Goal: Task Accomplishment & Management: Use online tool/utility

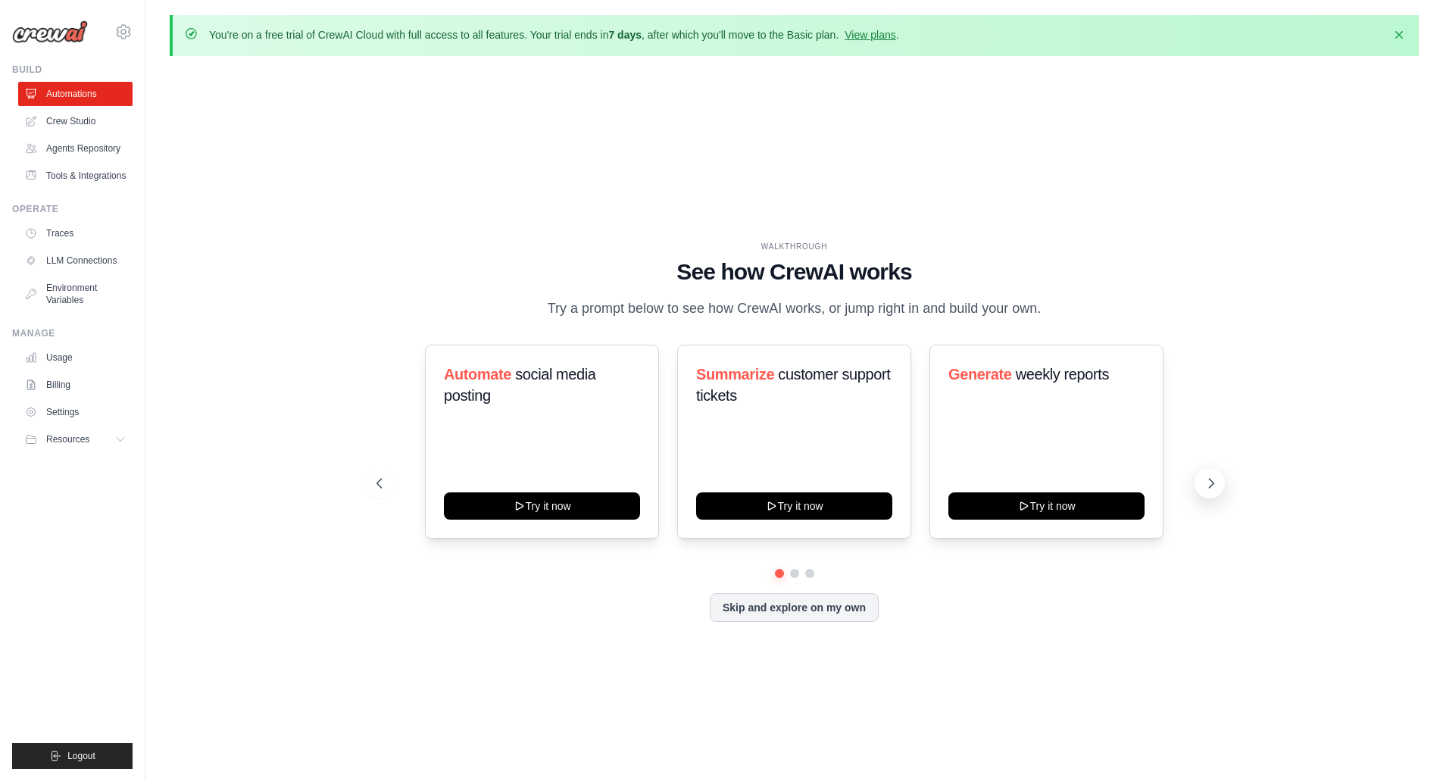
click at [1207, 487] on icon at bounding box center [1210, 483] width 15 height 15
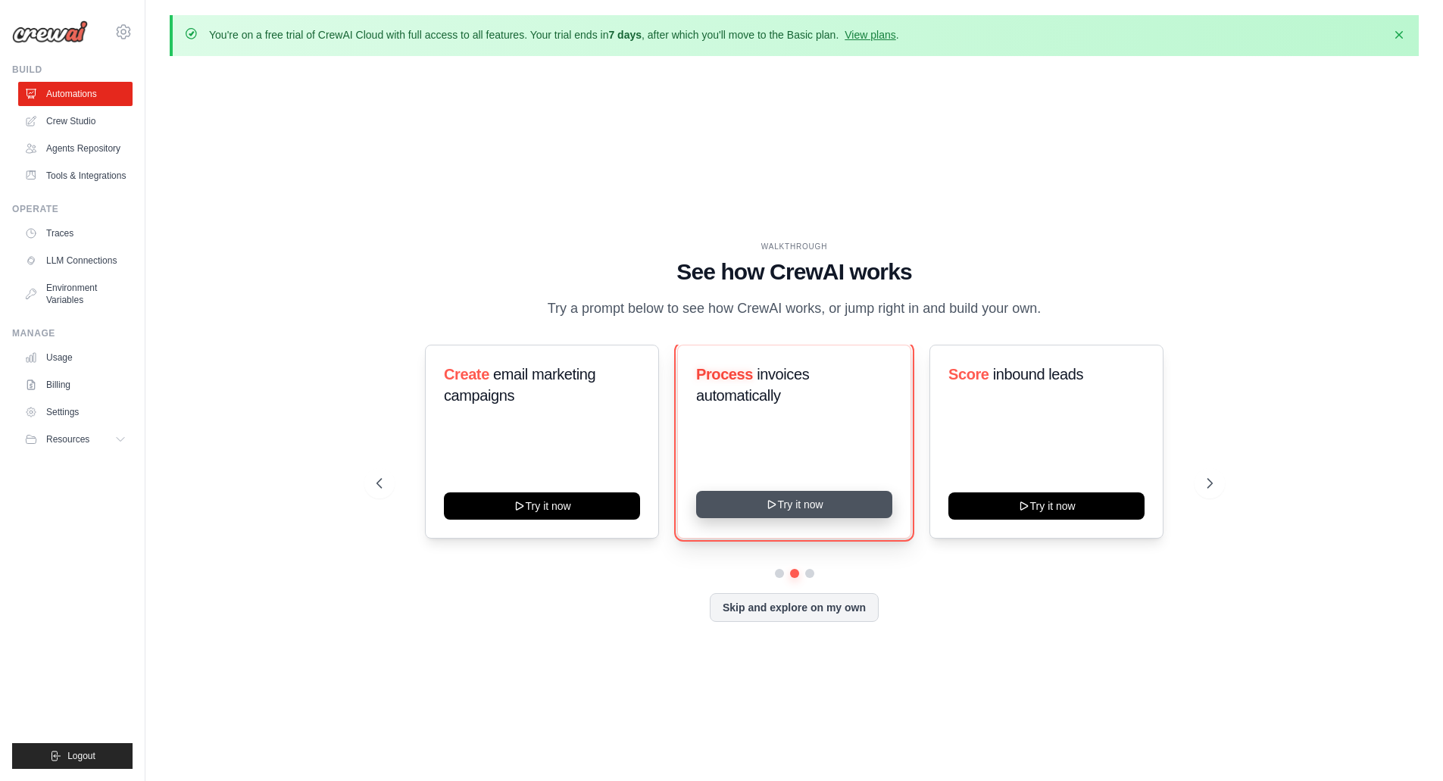
click at [760, 504] on button "Try it now" at bounding box center [794, 504] width 196 height 27
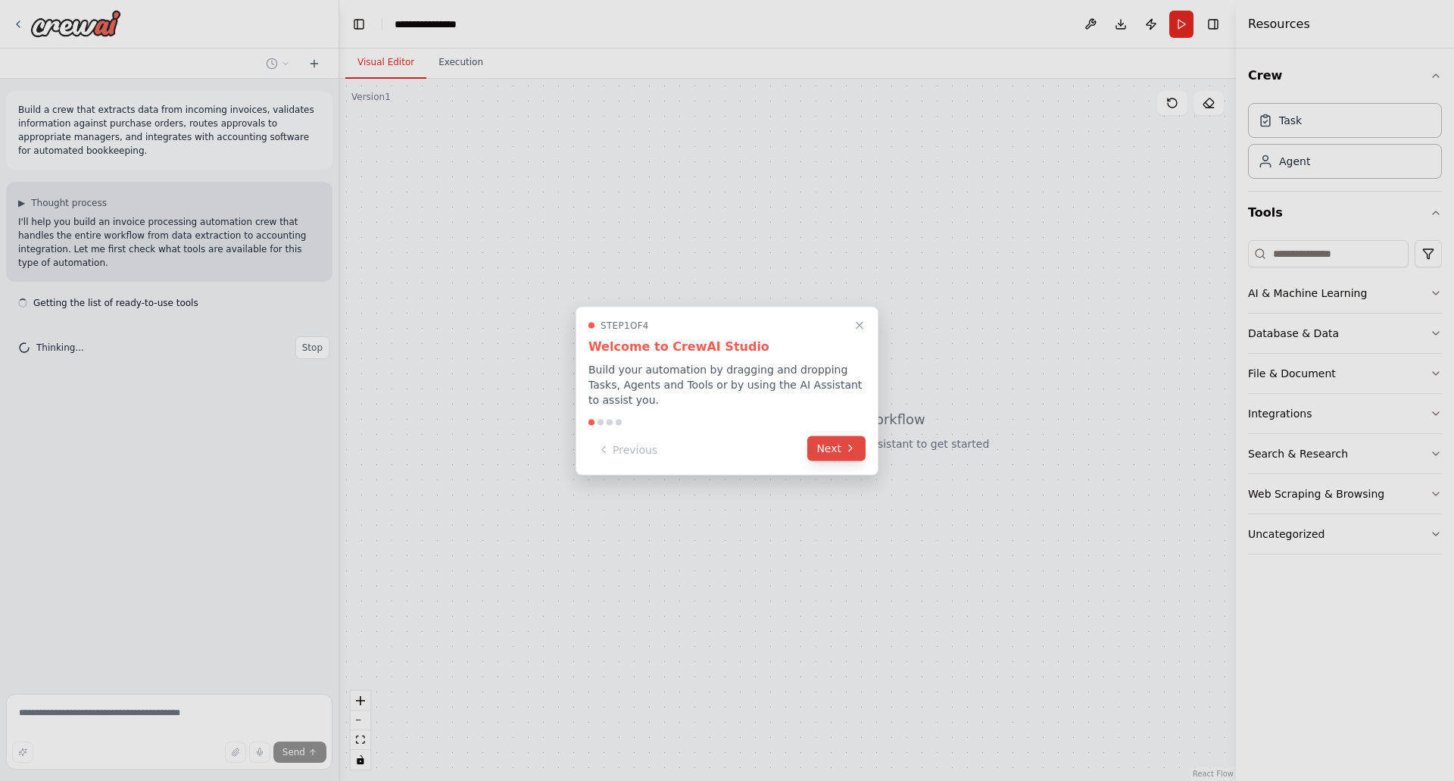
click at [832, 445] on button "Next" at bounding box center [836, 447] width 58 height 25
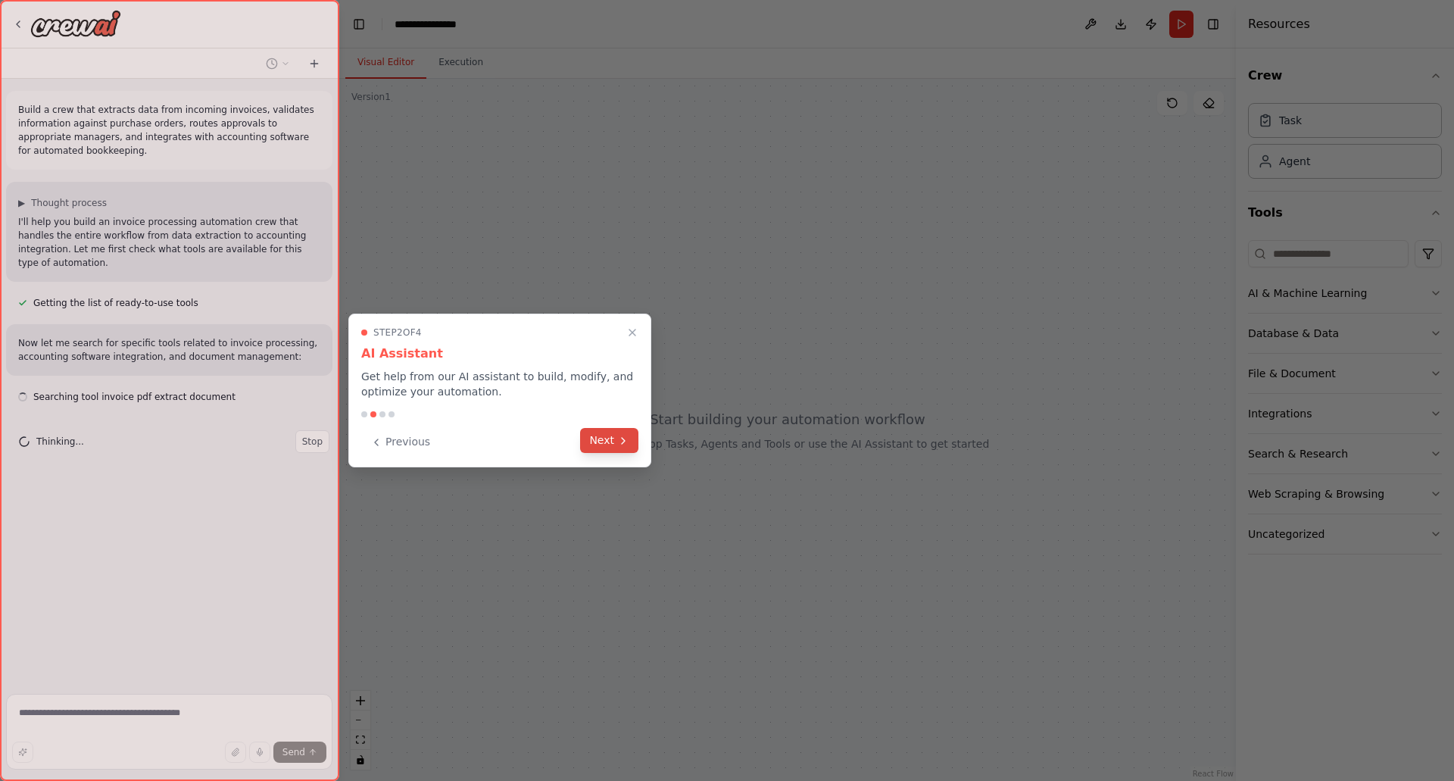
click at [613, 438] on button "Next" at bounding box center [609, 440] width 58 height 25
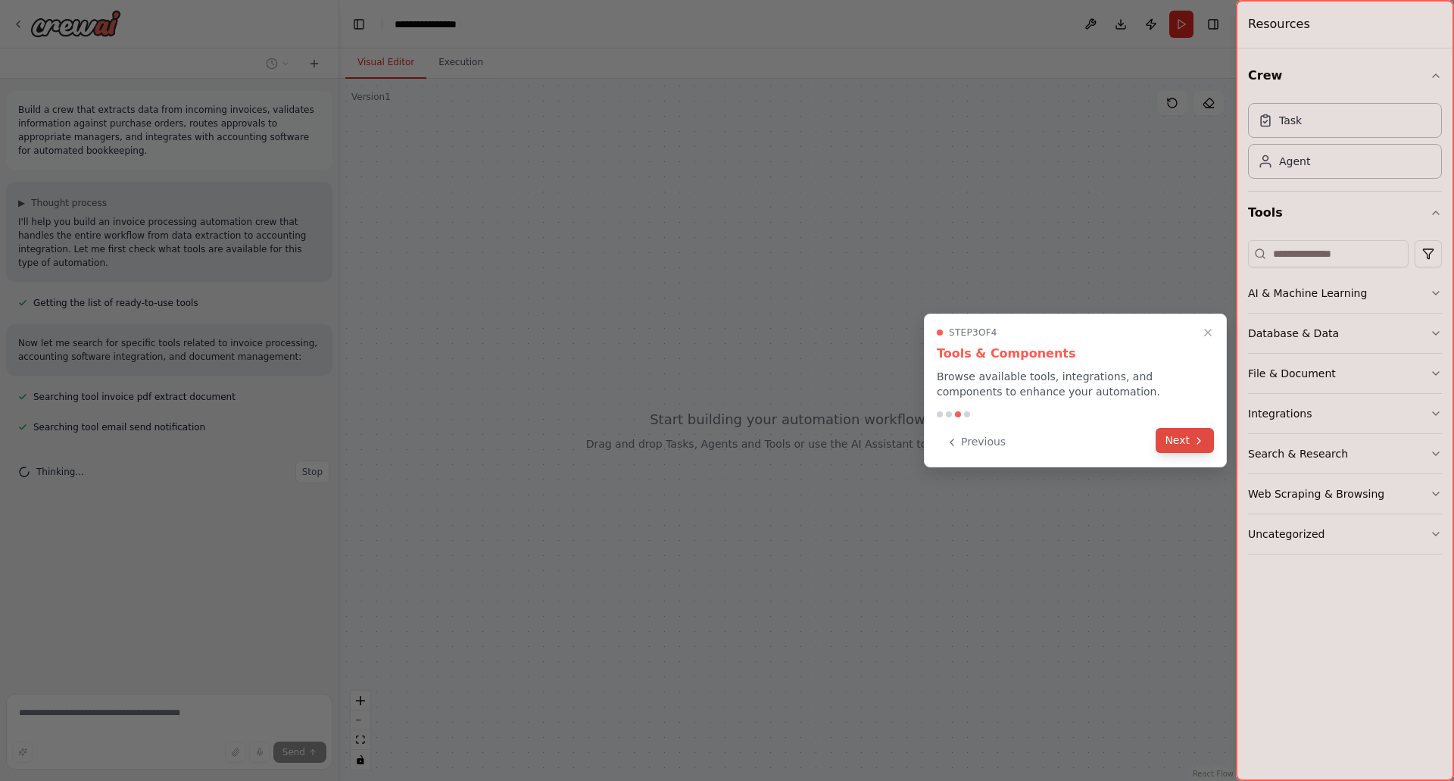
click at [1178, 443] on button "Next" at bounding box center [1185, 440] width 58 height 25
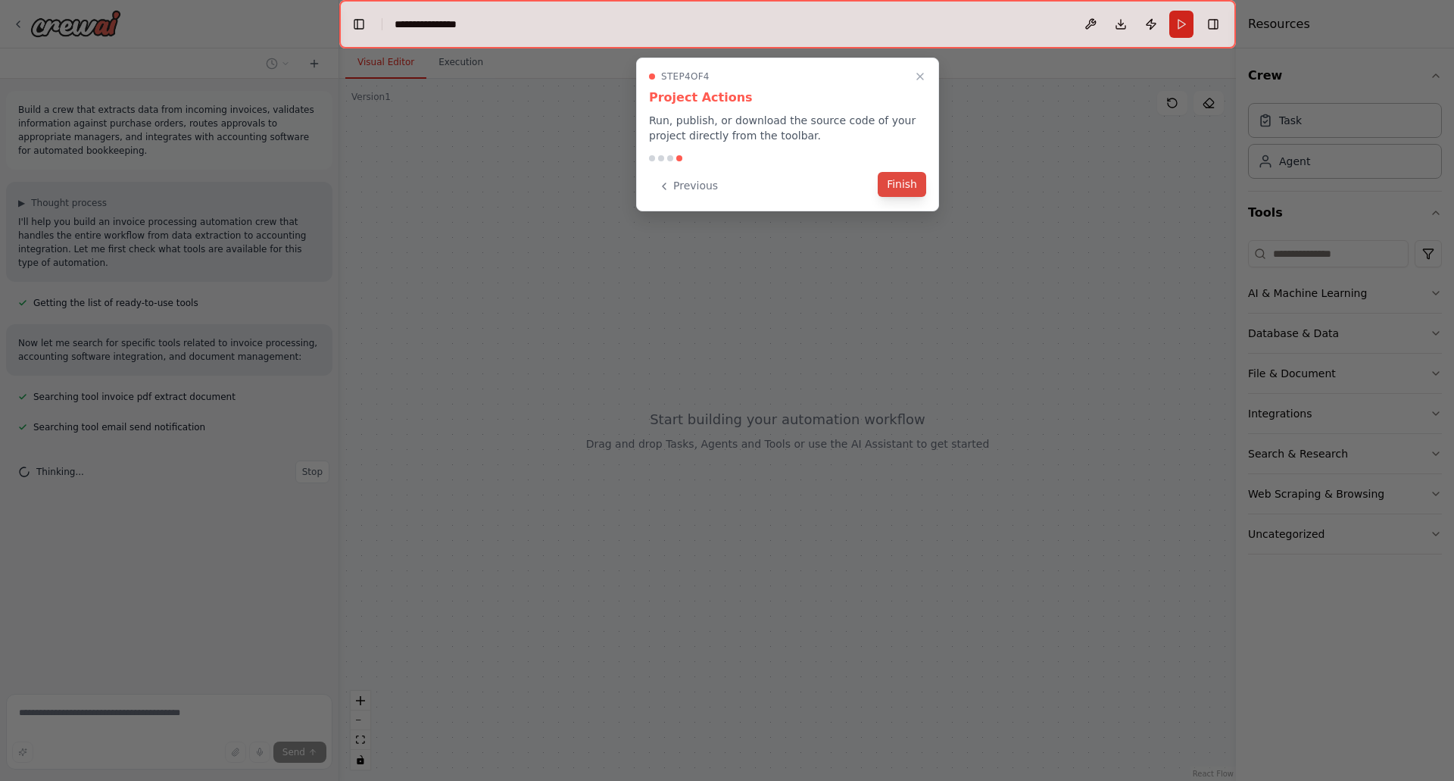
click at [897, 189] on button "Finish" at bounding box center [902, 184] width 48 height 25
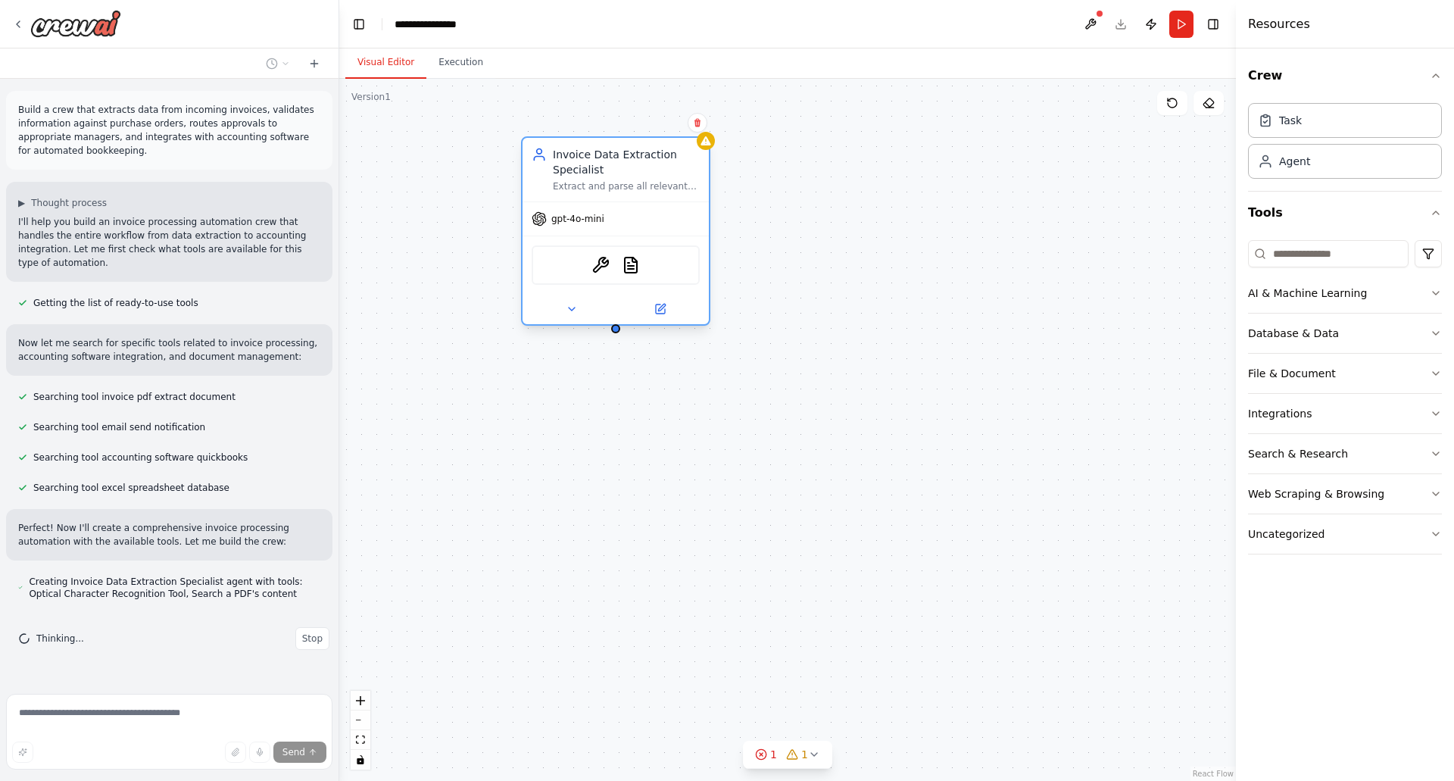
drag, startPoint x: 723, startPoint y: 178, endPoint x: 602, endPoint y: 170, distance: 121.4
click at [602, 170] on div "Invoice Data Extraction Specialist" at bounding box center [626, 162] width 147 height 30
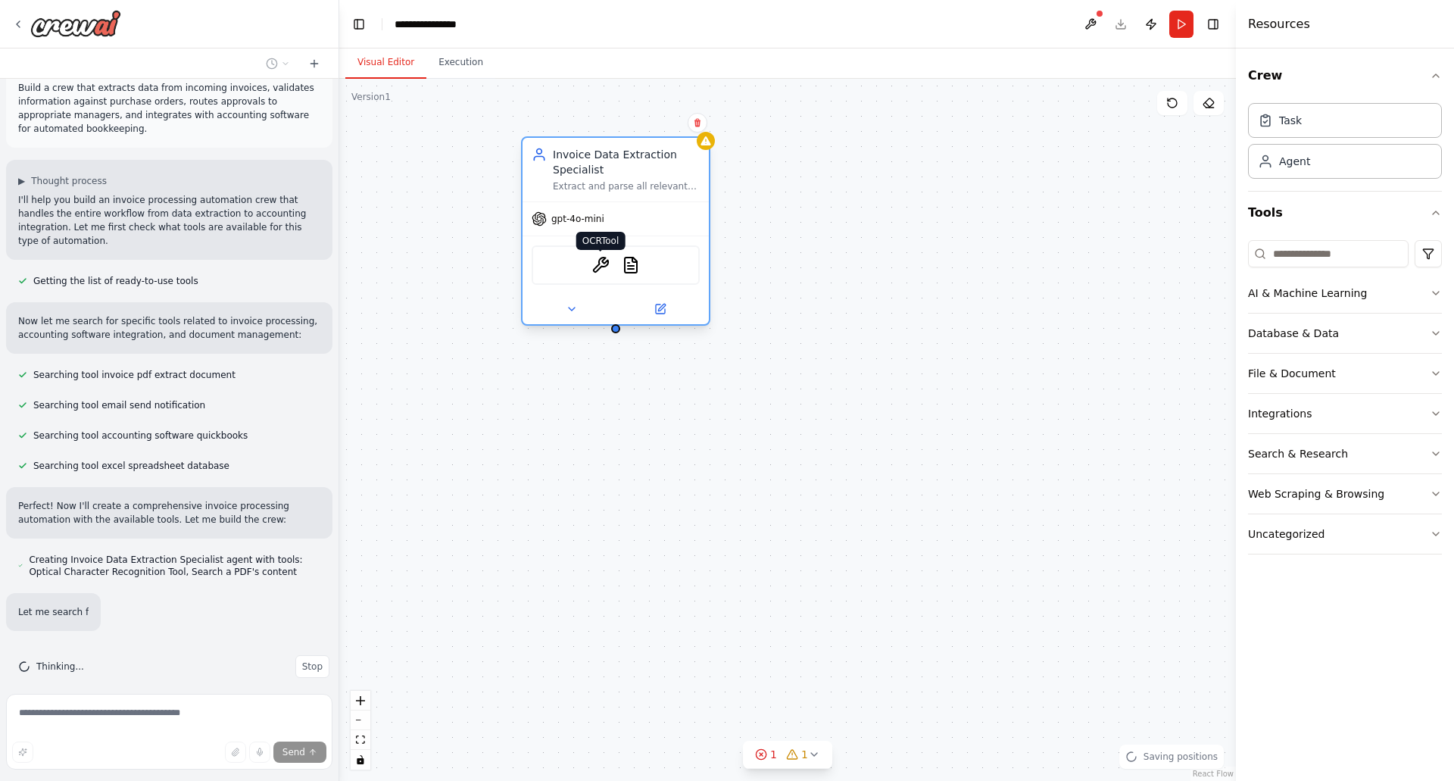
scroll to position [52, 0]
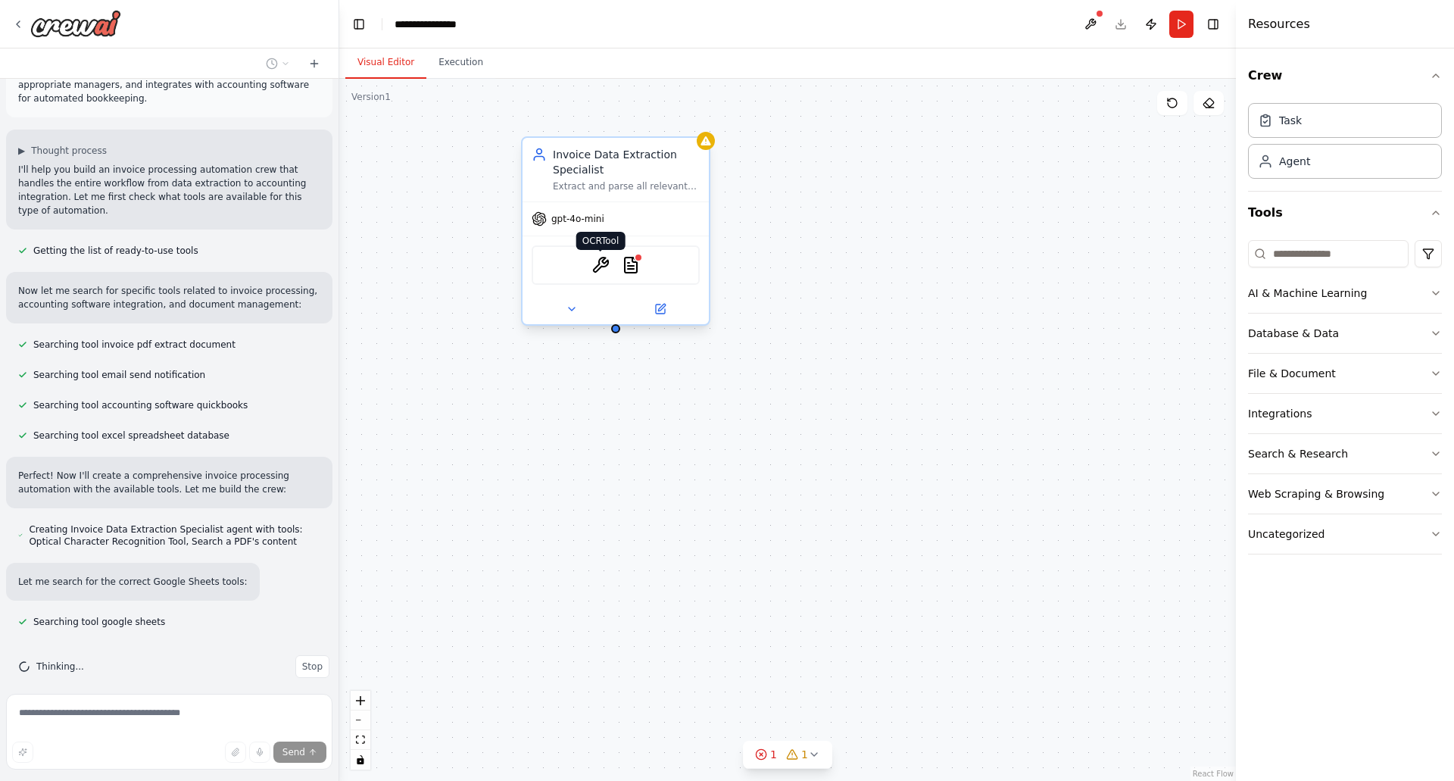
click at [608, 267] on img at bounding box center [600, 265] width 18 height 18
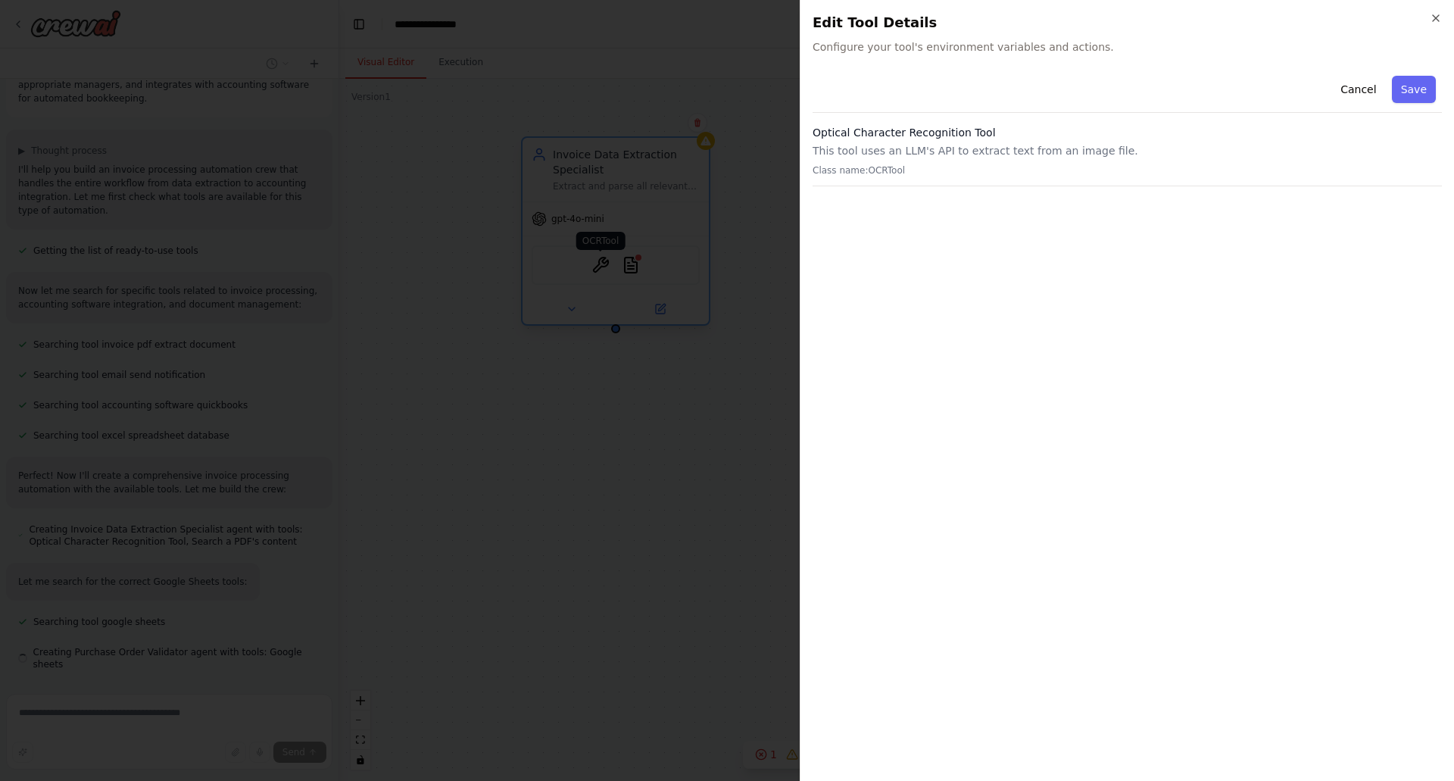
scroll to position [83, 0]
click at [1375, 93] on button "Cancel" at bounding box center [1358, 89] width 54 height 27
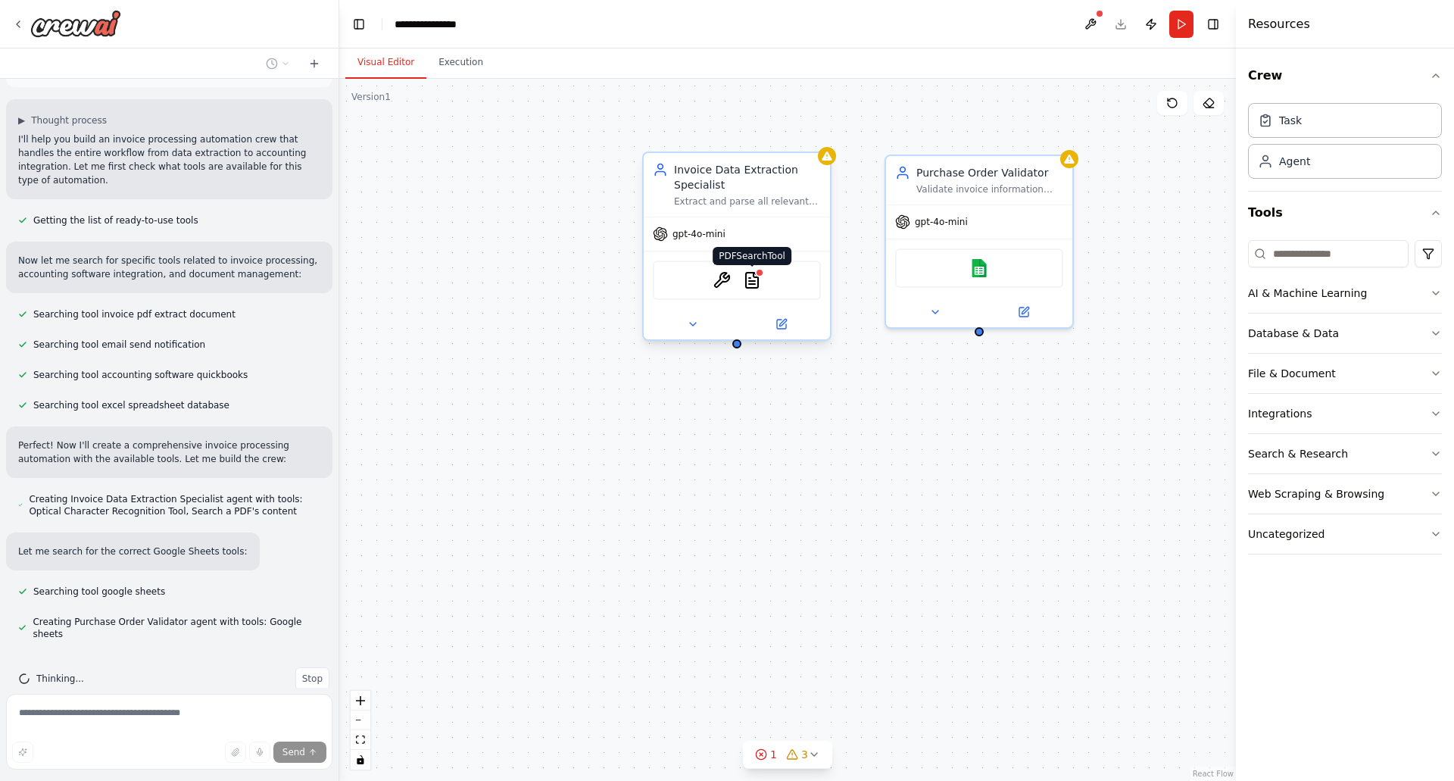
click at [748, 281] on img at bounding box center [752, 280] width 18 height 18
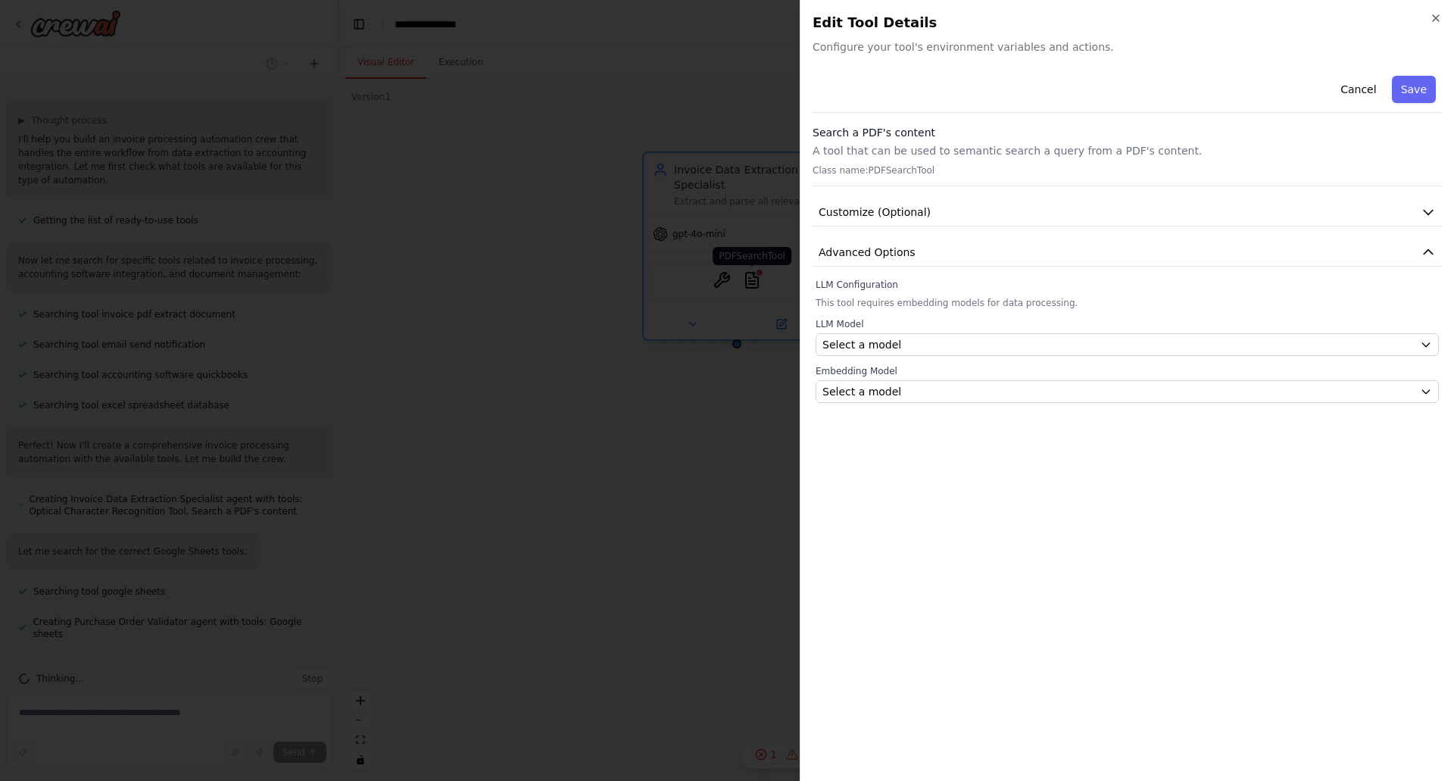
scroll to position [113, 0]
click at [864, 212] on span "Customize (Optional)" at bounding box center [875, 211] width 112 height 15
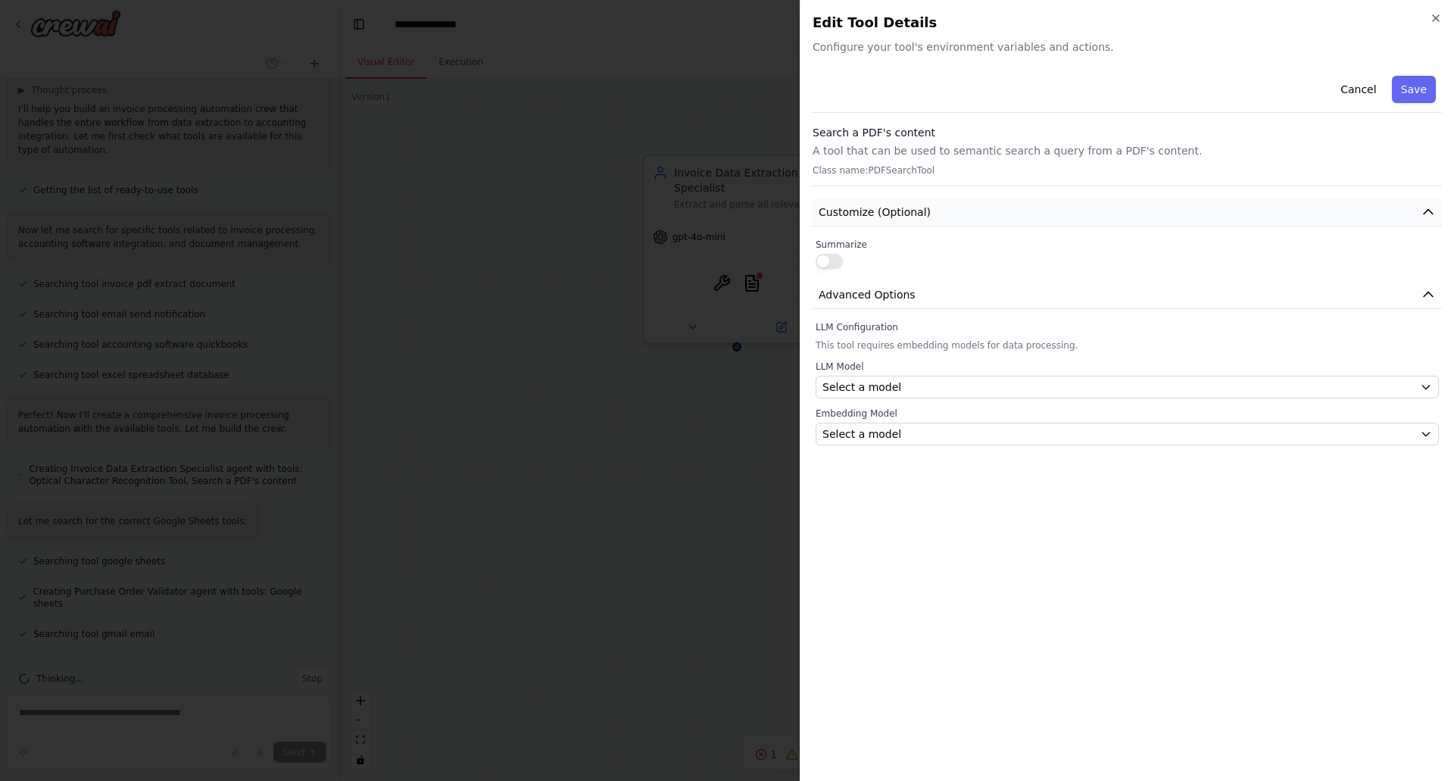
scroll to position [143, 0]
click at [871, 328] on label "LLM Configuration" at bounding box center [1127, 327] width 623 height 12
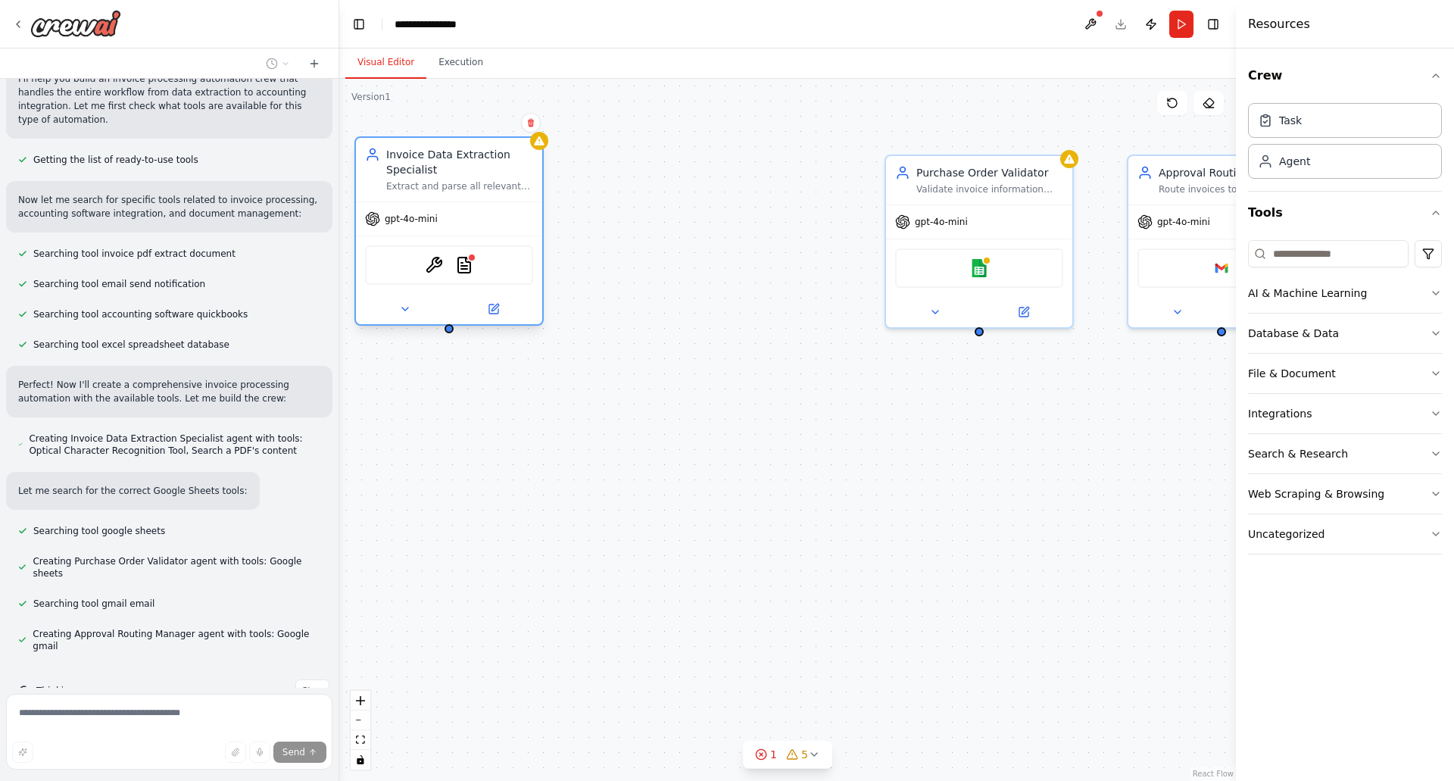
drag, startPoint x: 763, startPoint y: 183, endPoint x: 467, endPoint y: 165, distance: 296.6
click at [467, 165] on div "Invoice Data Extraction Specialist" at bounding box center [459, 162] width 147 height 30
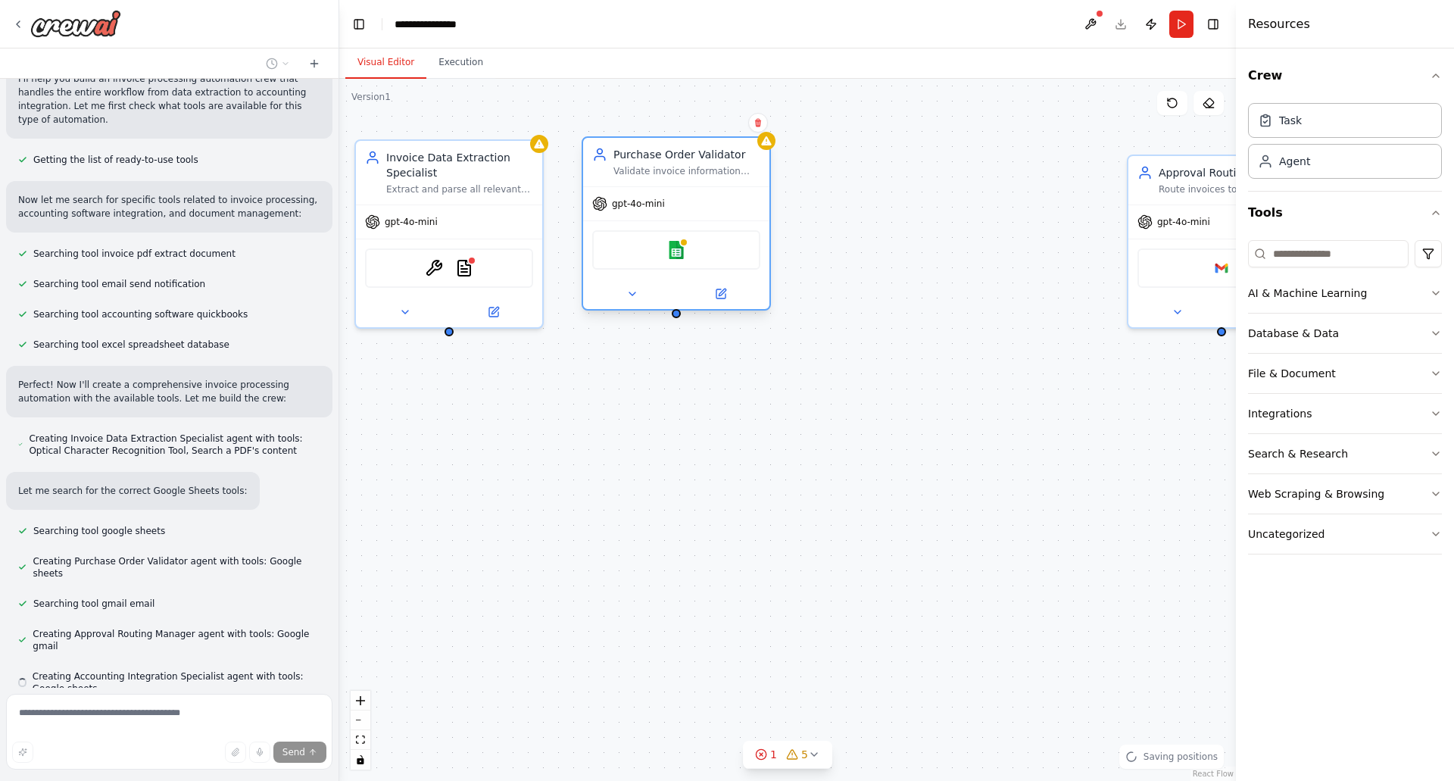
scroll to position [186, 0]
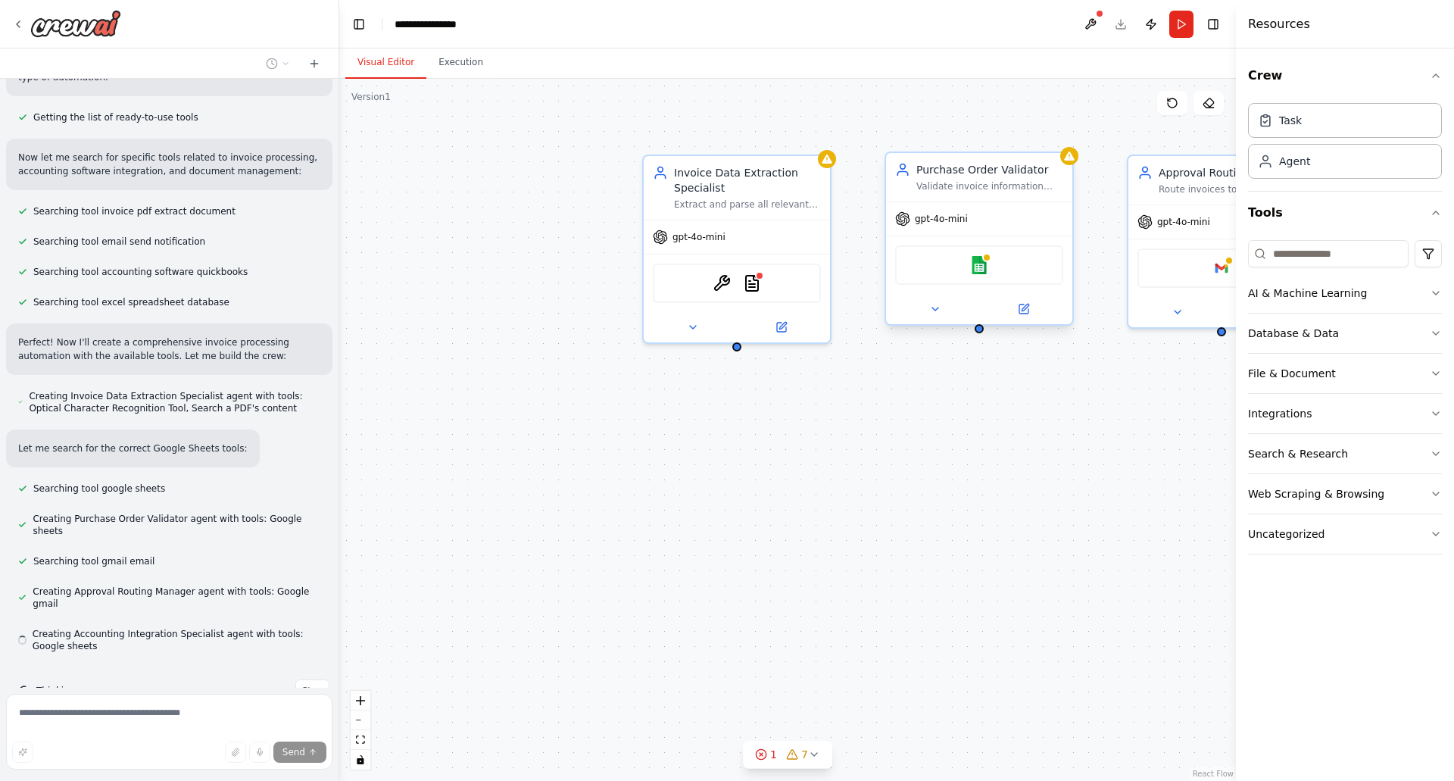
drag, startPoint x: 965, startPoint y: 170, endPoint x: 640, endPoint y: 158, distance: 325.8
click at [640, 158] on div "Invoice Data Extraction Specialist Extract and parse all relevant data from inc…" at bounding box center [787, 430] width 897 height 702
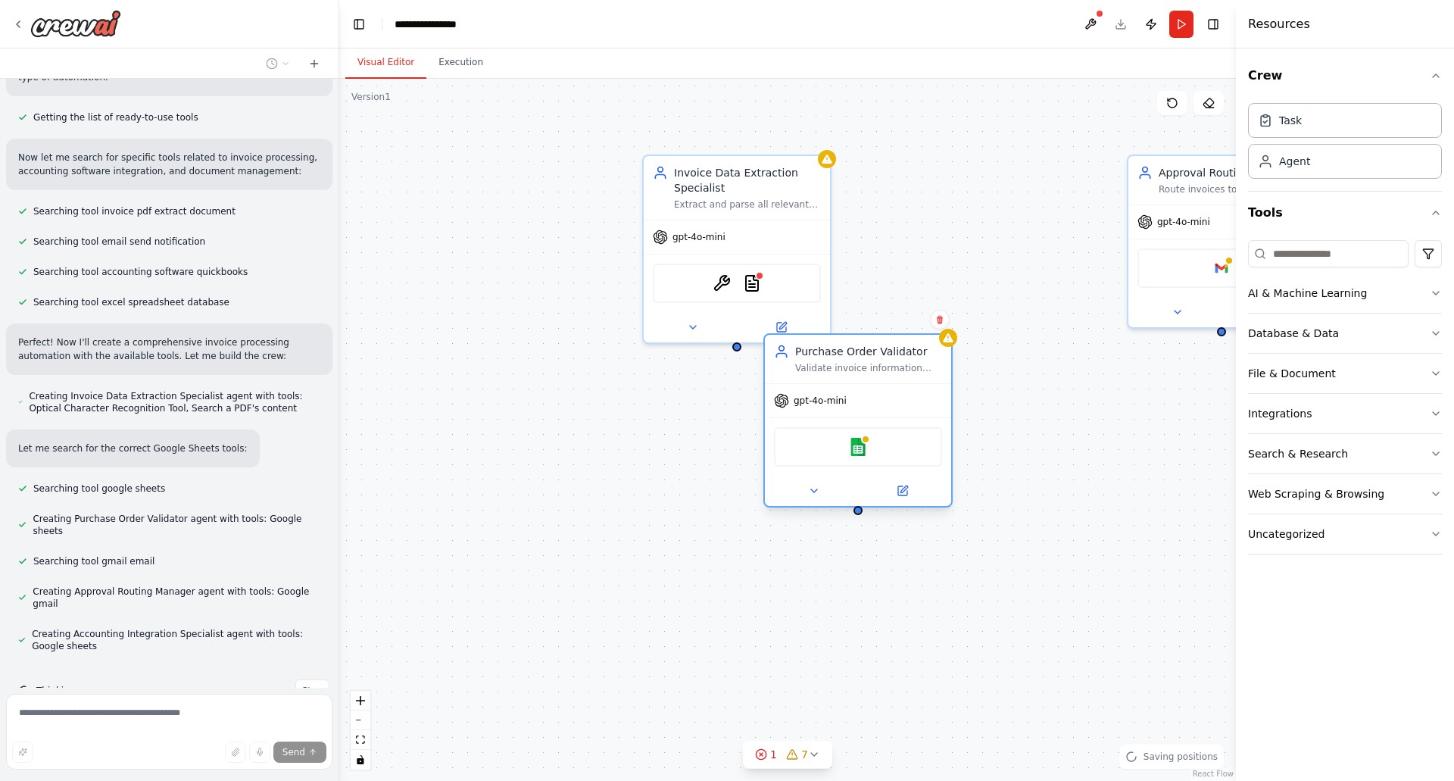
drag, startPoint x: 663, startPoint y: 161, endPoint x: 870, endPoint y: 368, distance: 292.9
click at [870, 368] on div "Purchase Order Validator Validate invoice information against existing purchase…" at bounding box center [868, 359] width 147 height 30
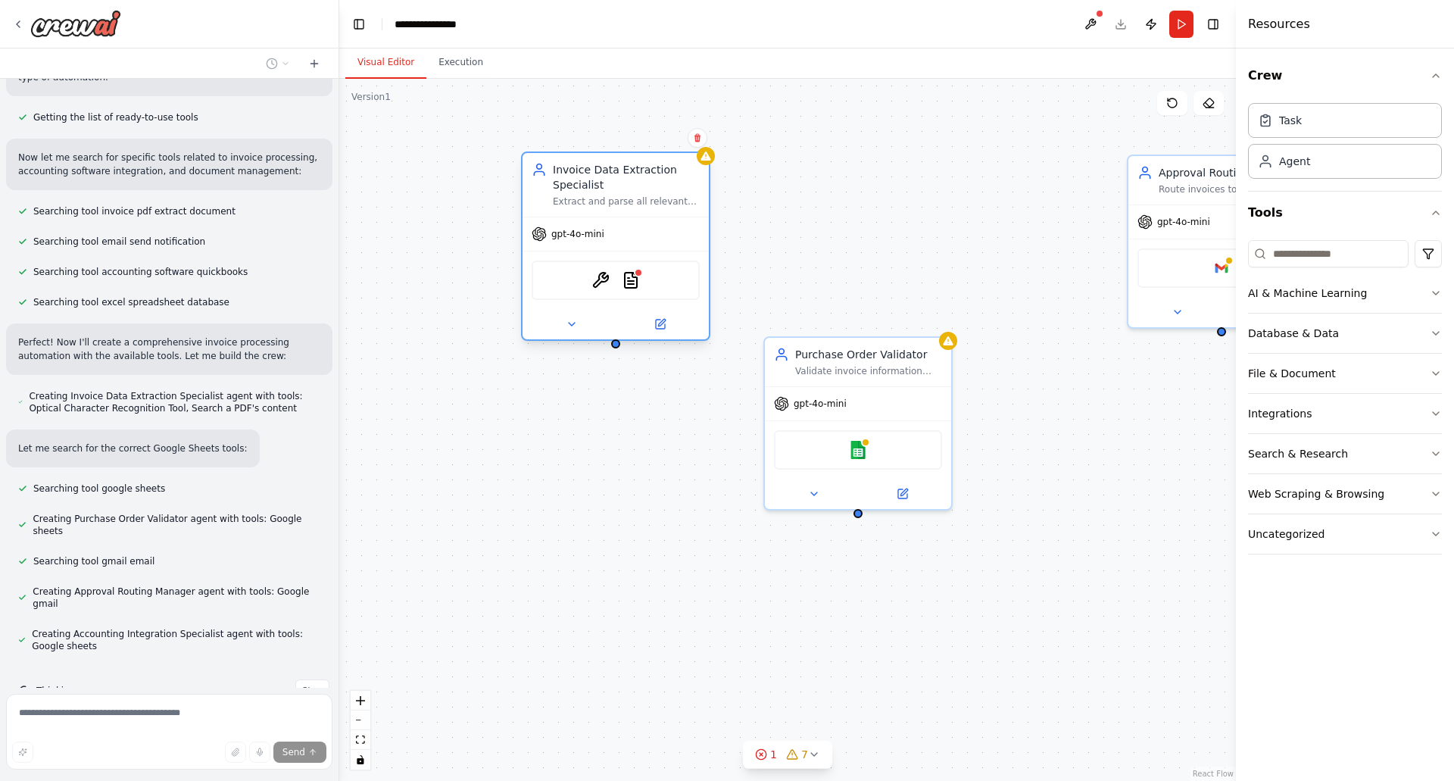
drag, startPoint x: 760, startPoint y: 179, endPoint x: 603, endPoint y: 173, distance: 156.9
click at [603, 173] on div "Invoice Data Extraction Specialist" at bounding box center [626, 177] width 147 height 30
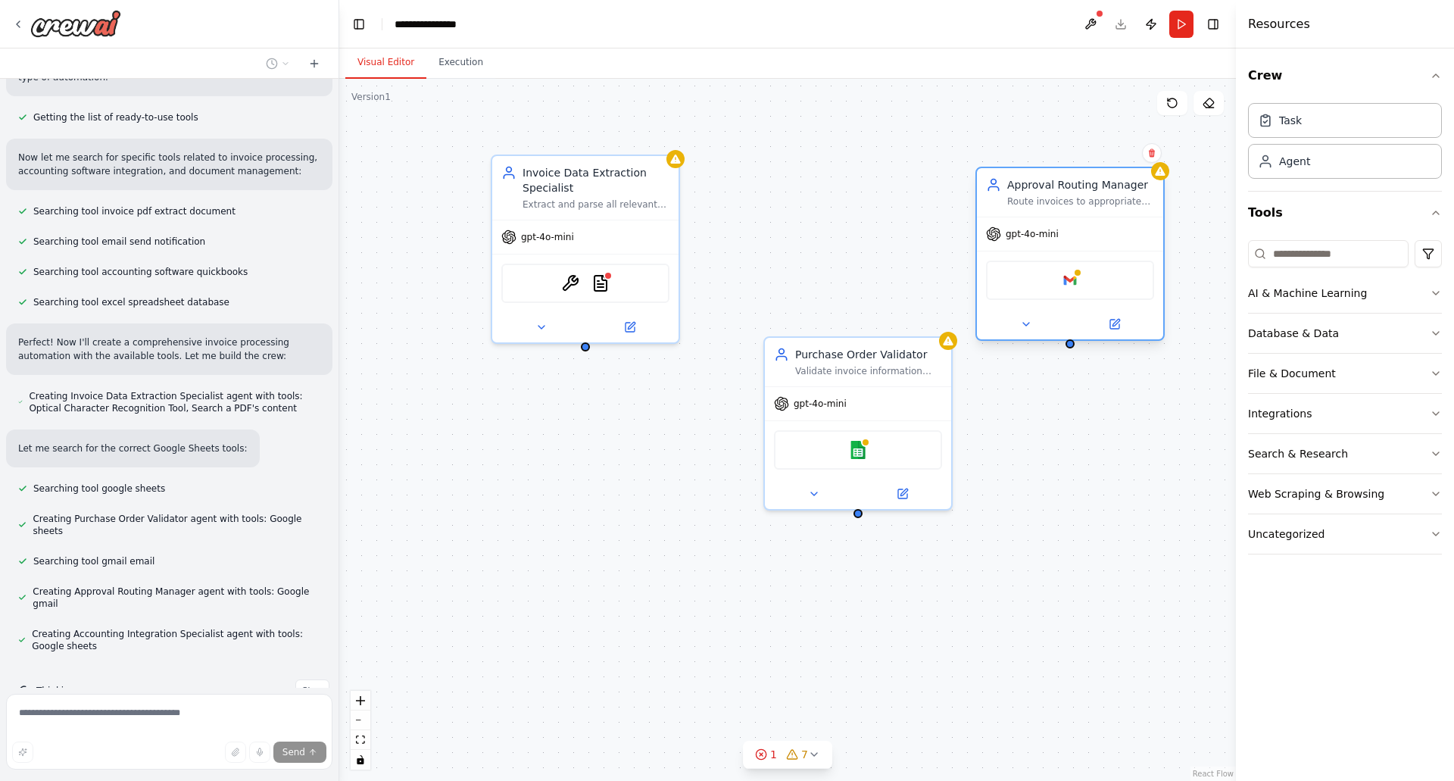
drag, startPoint x: 1179, startPoint y: 169, endPoint x: 1014, endPoint y: 189, distance: 166.2
click at [1014, 189] on div "Approval Routing Manager" at bounding box center [1080, 184] width 147 height 15
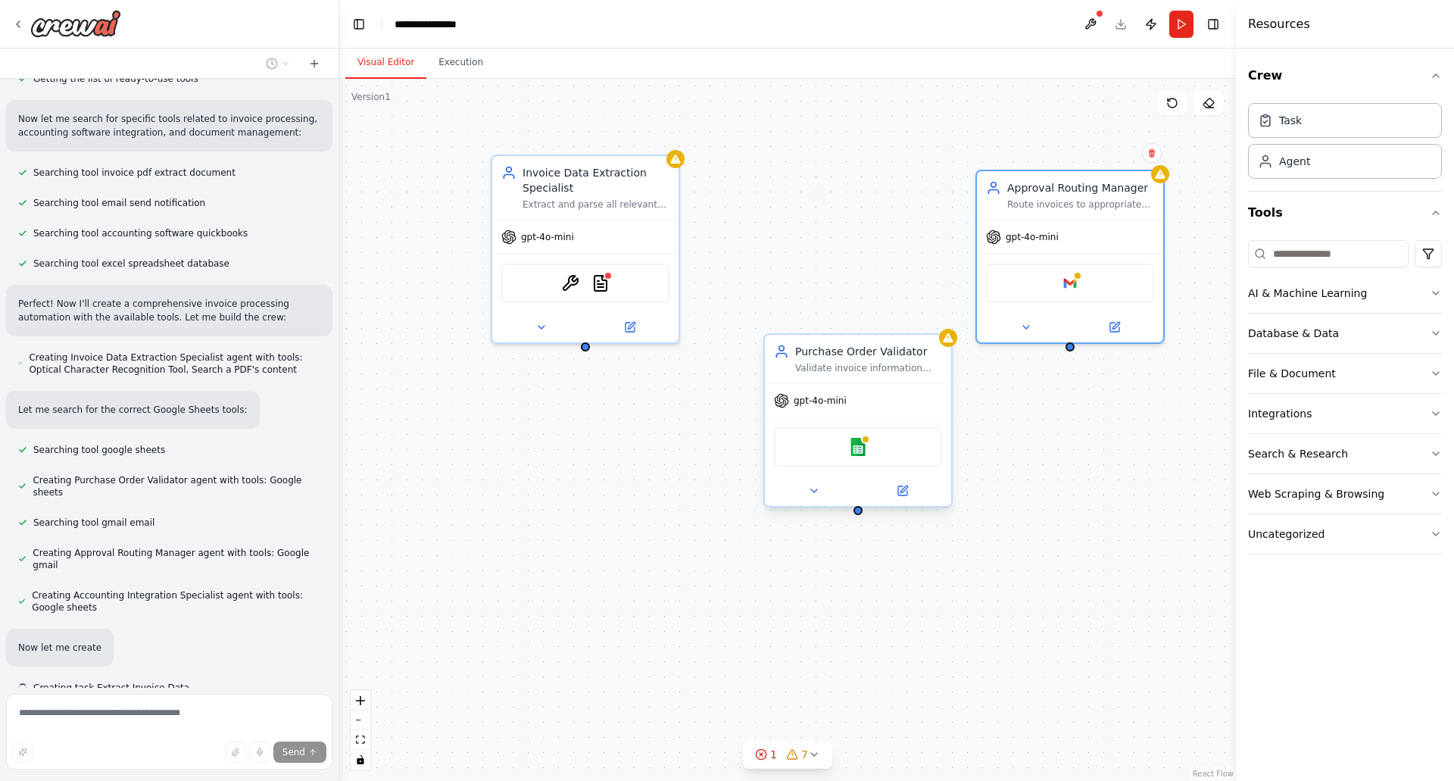
scroll to position [266, 0]
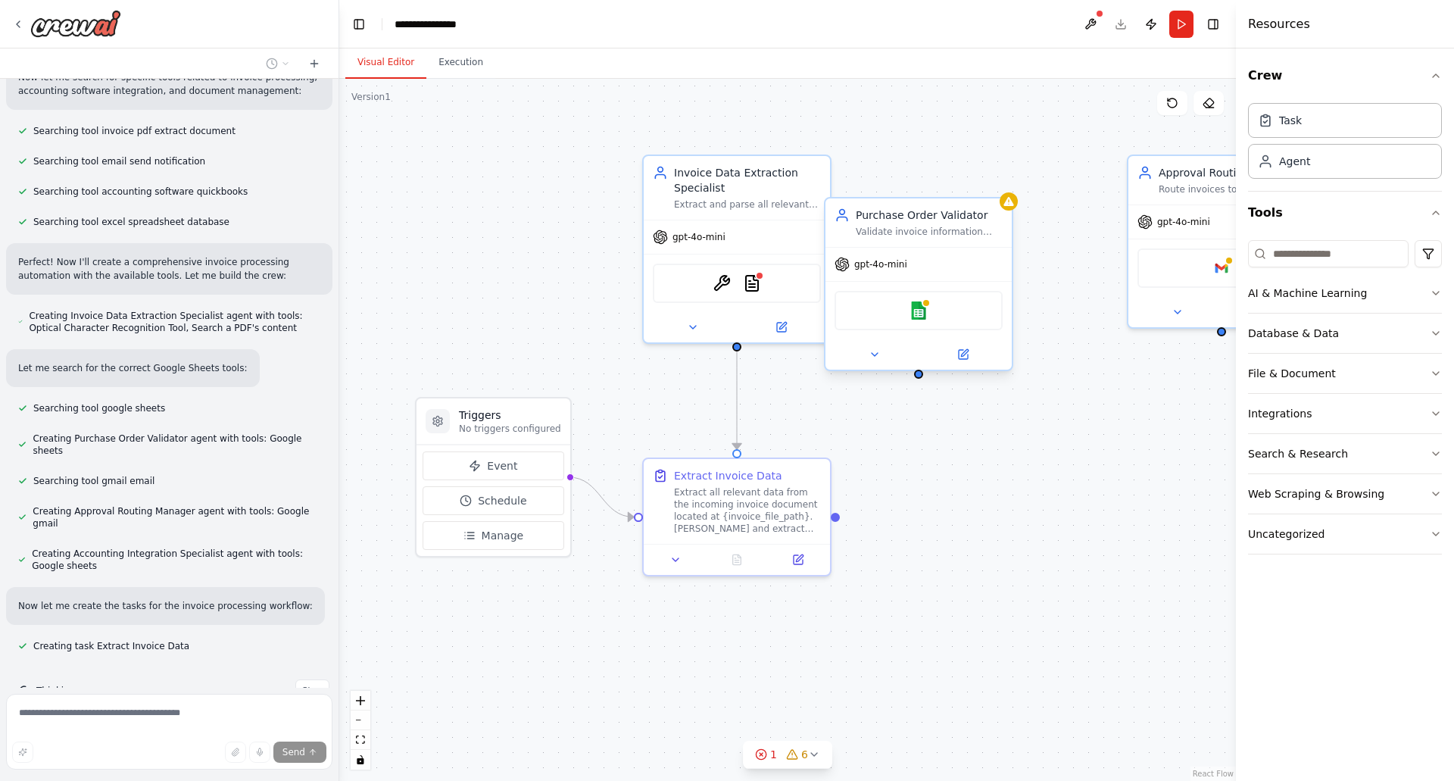
drag, startPoint x: 858, startPoint y: 357, endPoint x: 916, endPoint y: 220, distance: 148.9
click at [916, 220] on div "Purchase Order Validator" at bounding box center [929, 214] width 147 height 15
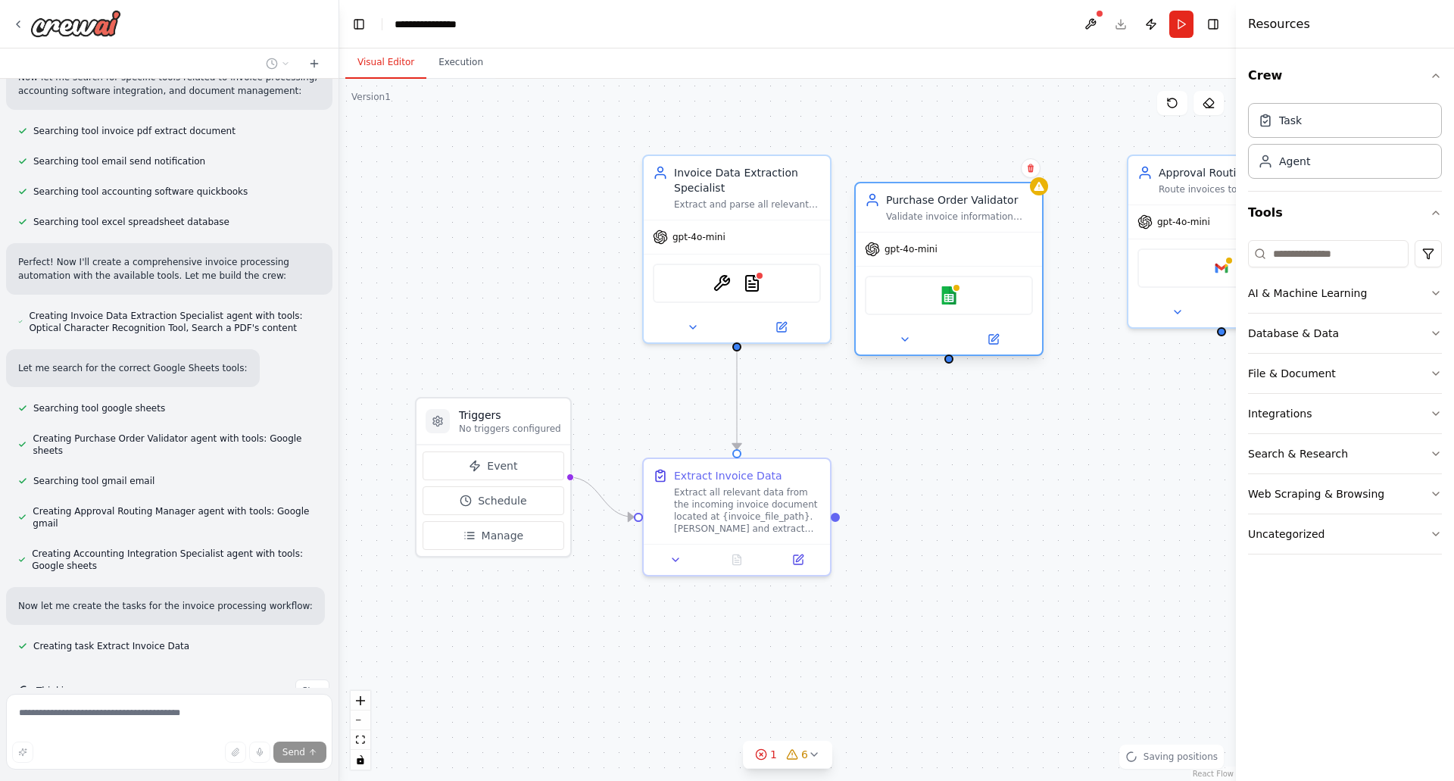
drag, startPoint x: 934, startPoint y: 201, endPoint x: 941, endPoint y: 195, distance: 8.6
click at [941, 195] on div "Purchase Order Validator" at bounding box center [959, 199] width 147 height 15
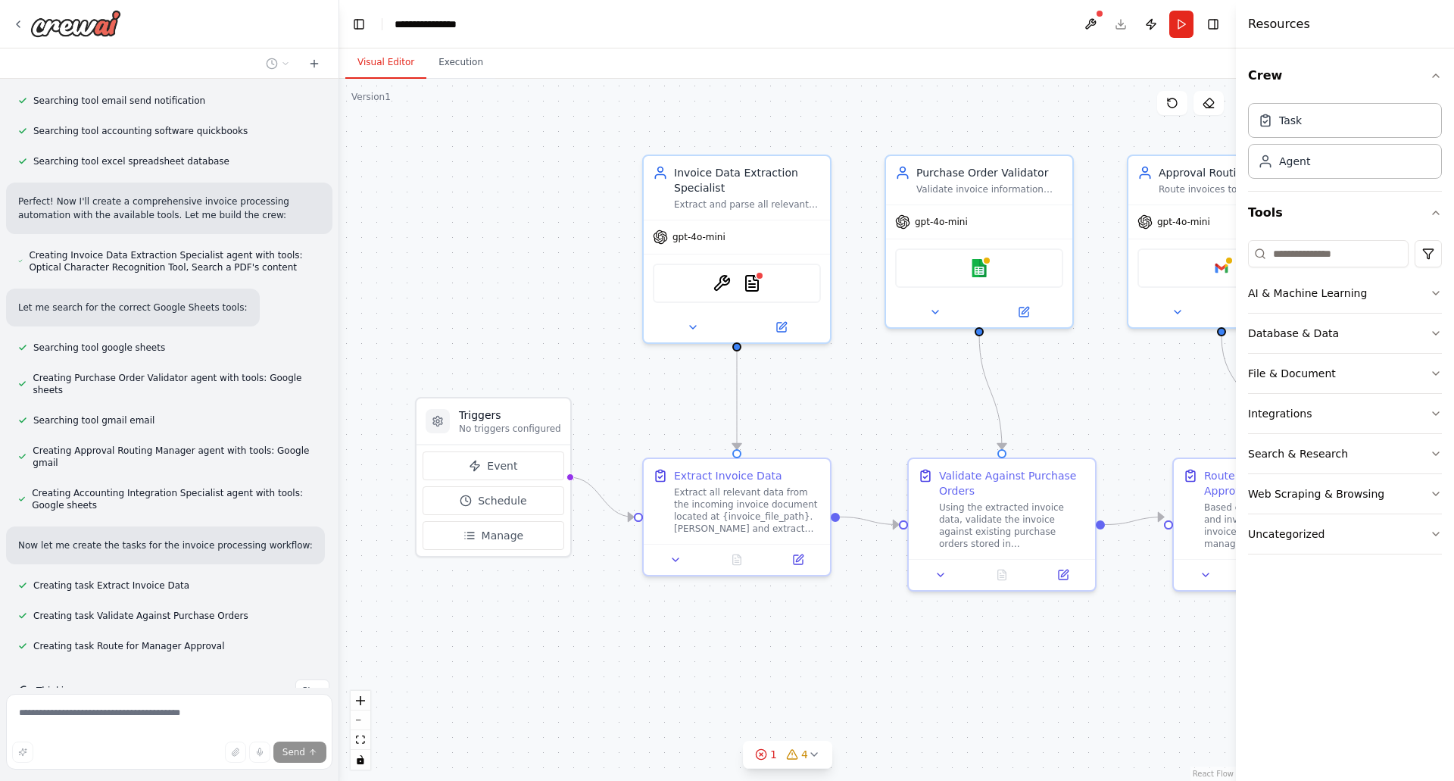
scroll to position [357, 0]
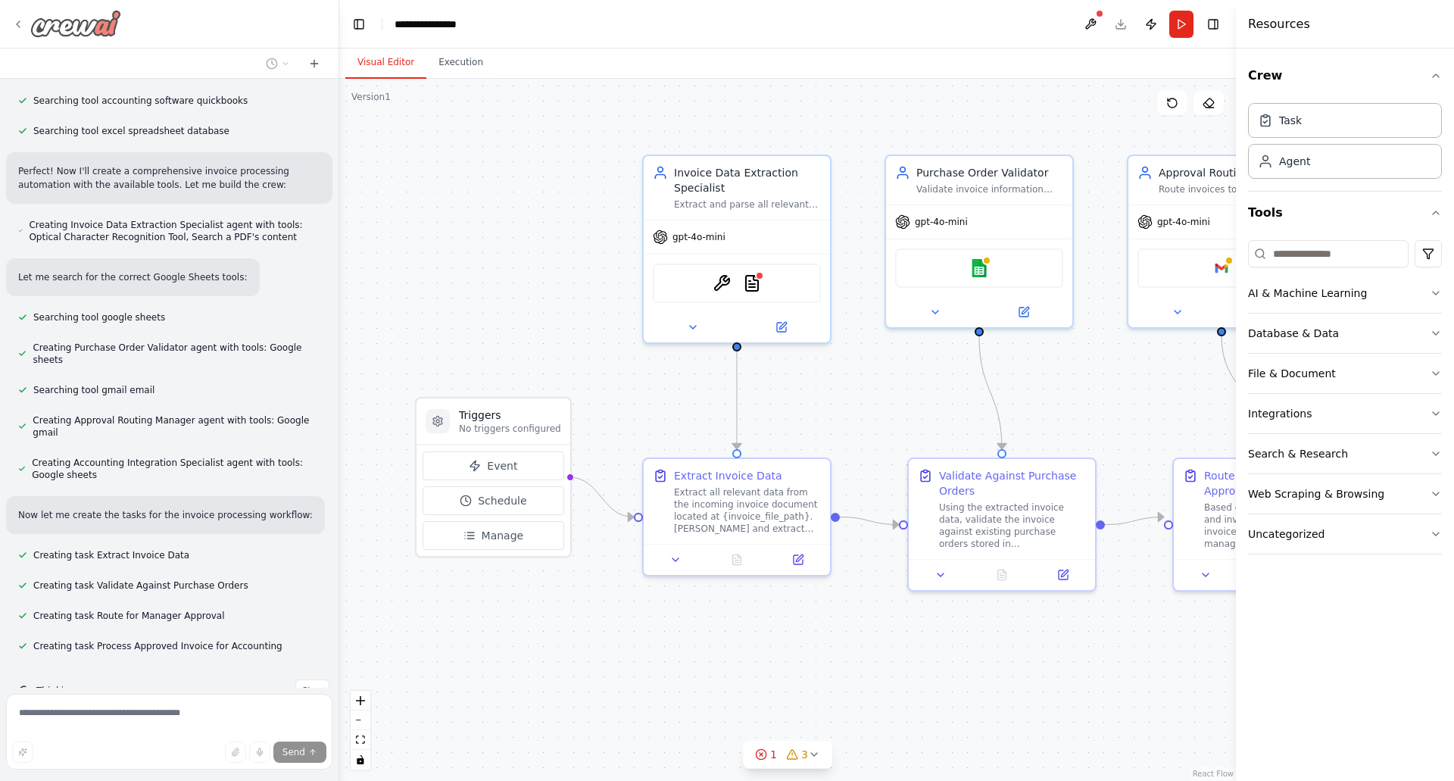
click at [13, 27] on icon at bounding box center [18, 24] width 12 height 12
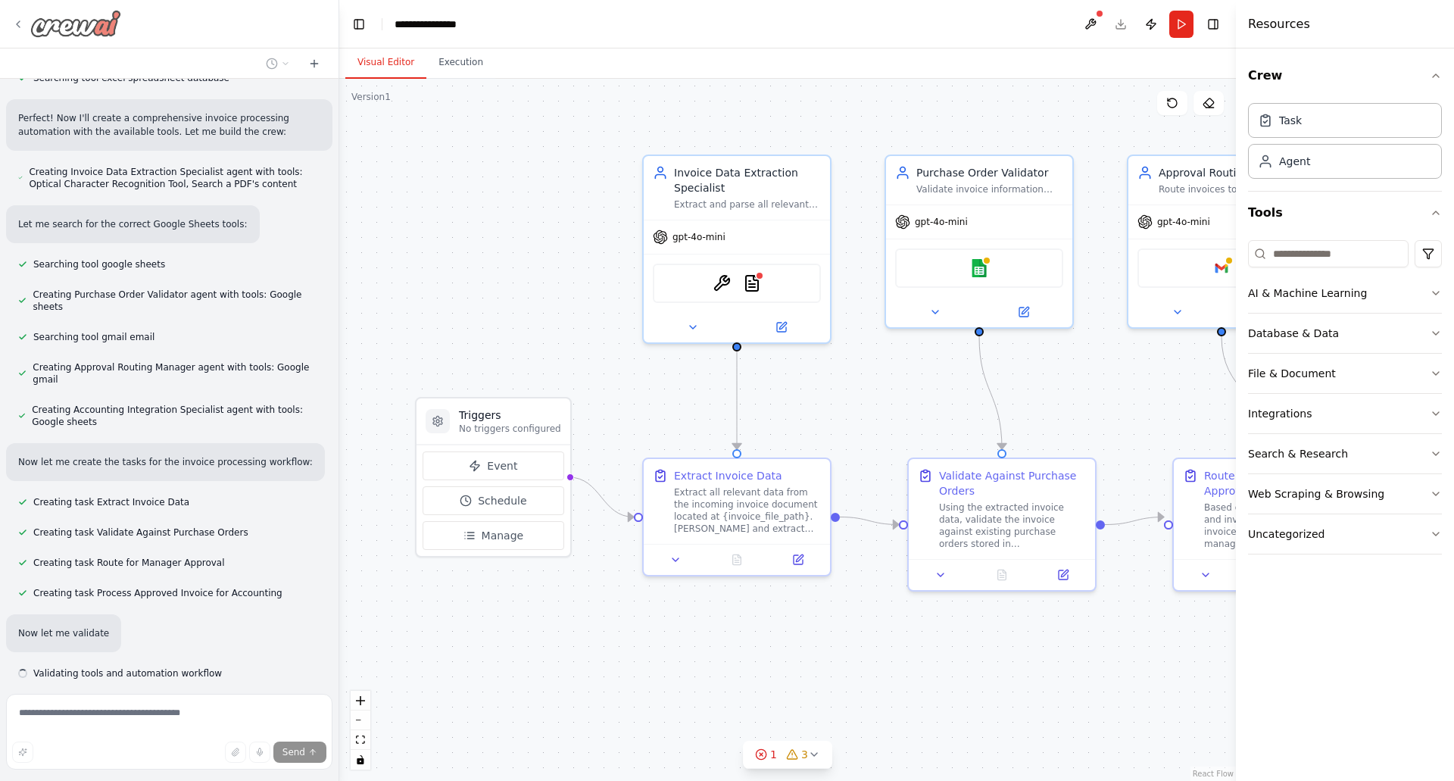
scroll to position [437, 0]
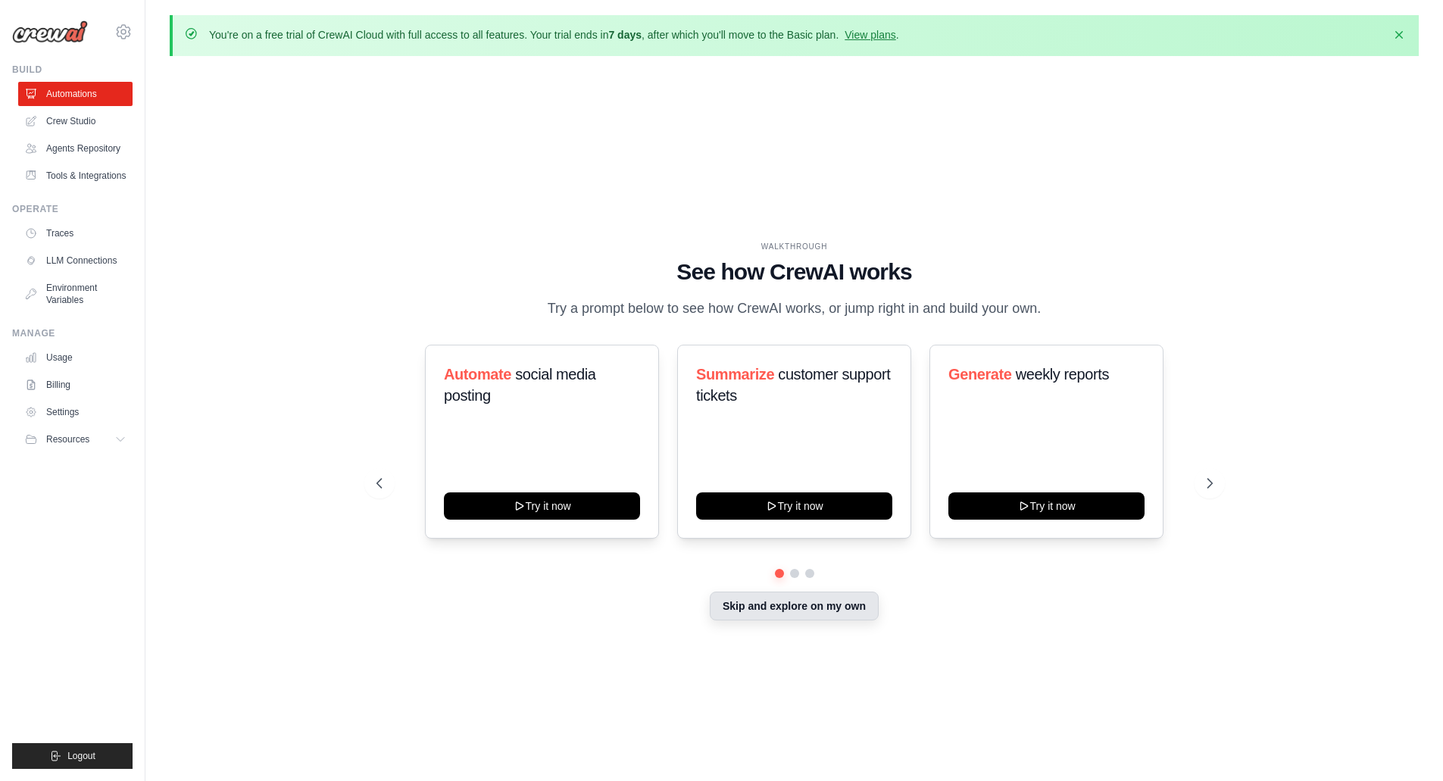
click at [814, 605] on button "Skip and explore on my own" at bounding box center [794, 605] width 169 height 29
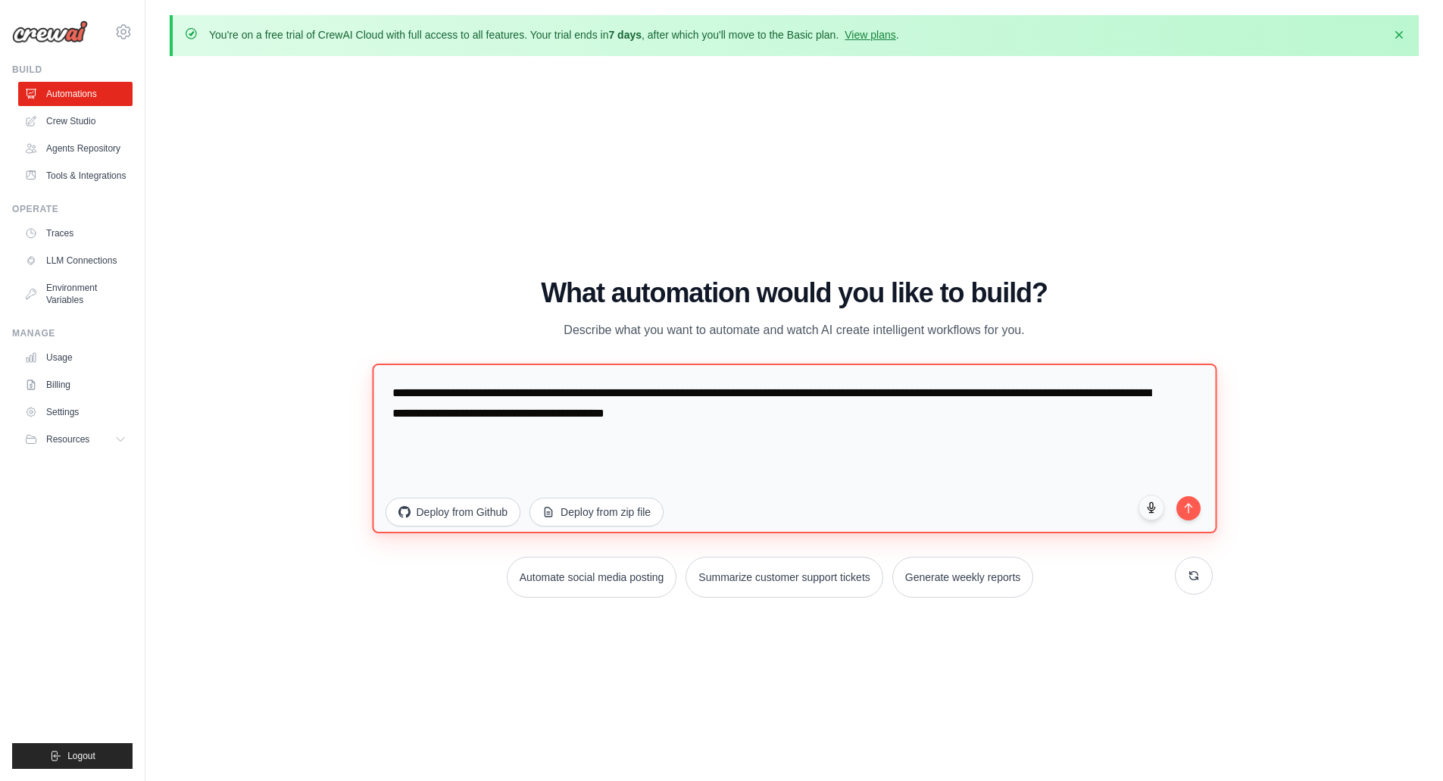
click at [510, 426] on textarea "**********" at bounding box center [794, 448] width 844 height 170
drag, startPoint x: 1017, startPoint y: 435, endPoint x: 202, endPoint y: 389, distance: 816.1
click at [209, 393] on div "WALKTHROUGH See how [PERSON_NAME] works Try a prompt below to see how [PERSON_N…" at bounding box center [794, 443] width 1249 height 750
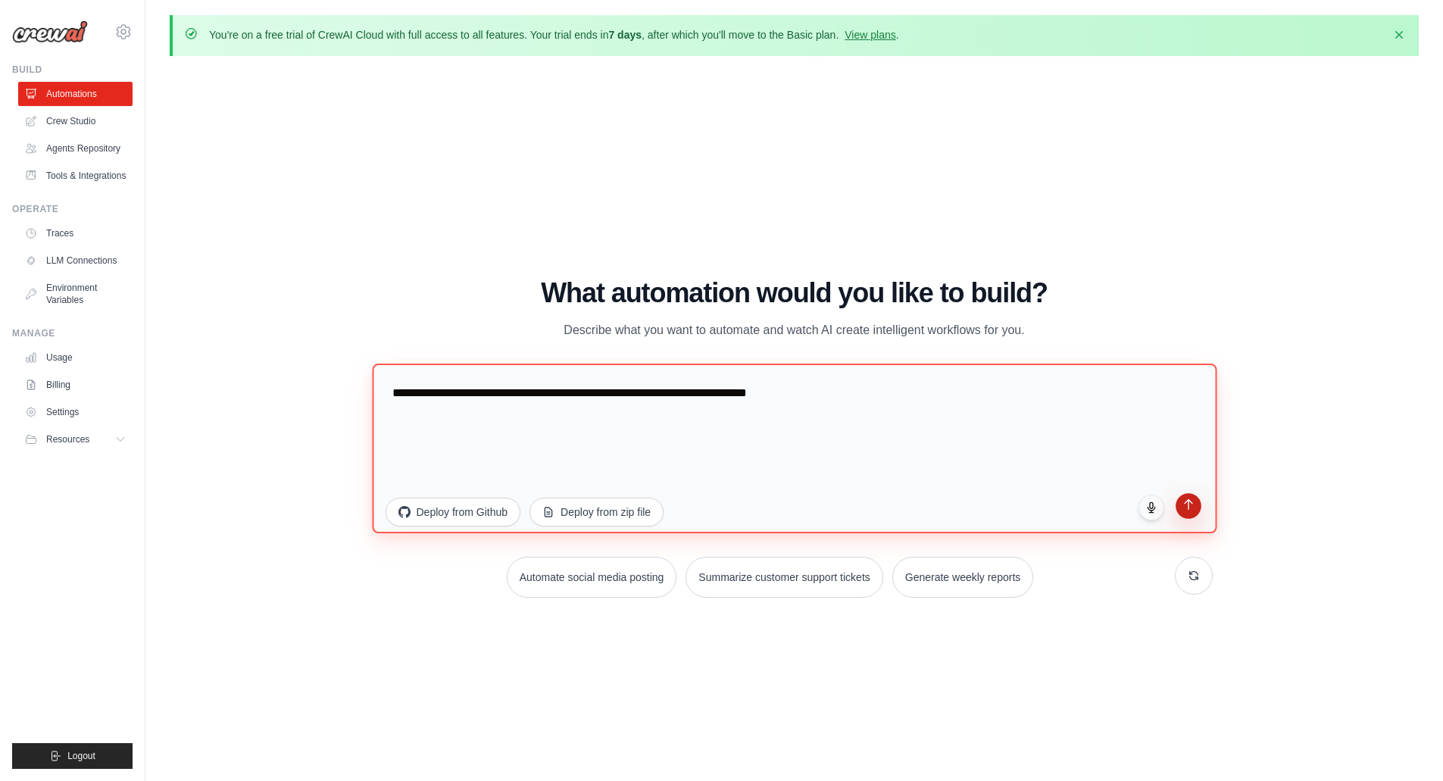
type textarea "**********"
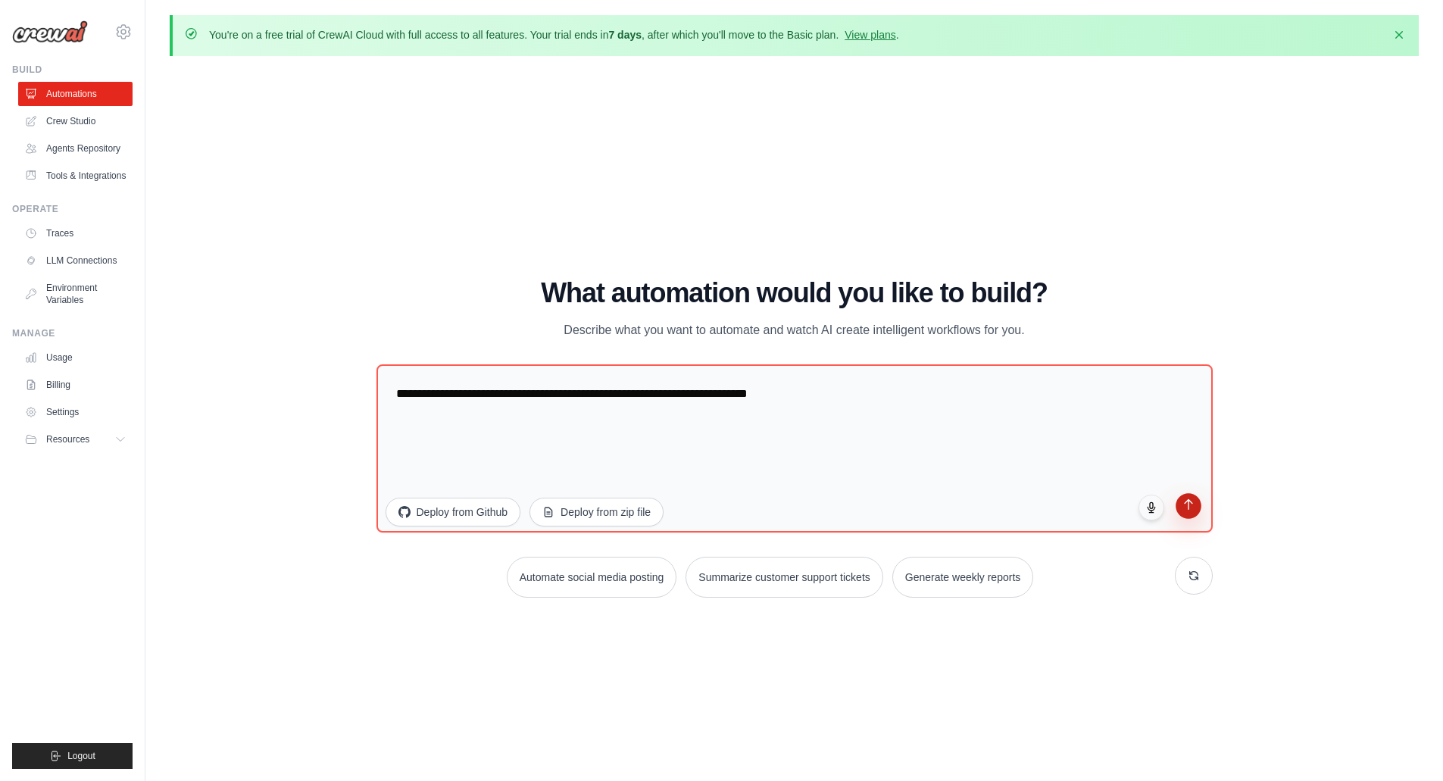
click at [1190, 513] on button "submit" at bounding box center [1188, 506] width 26 height 26
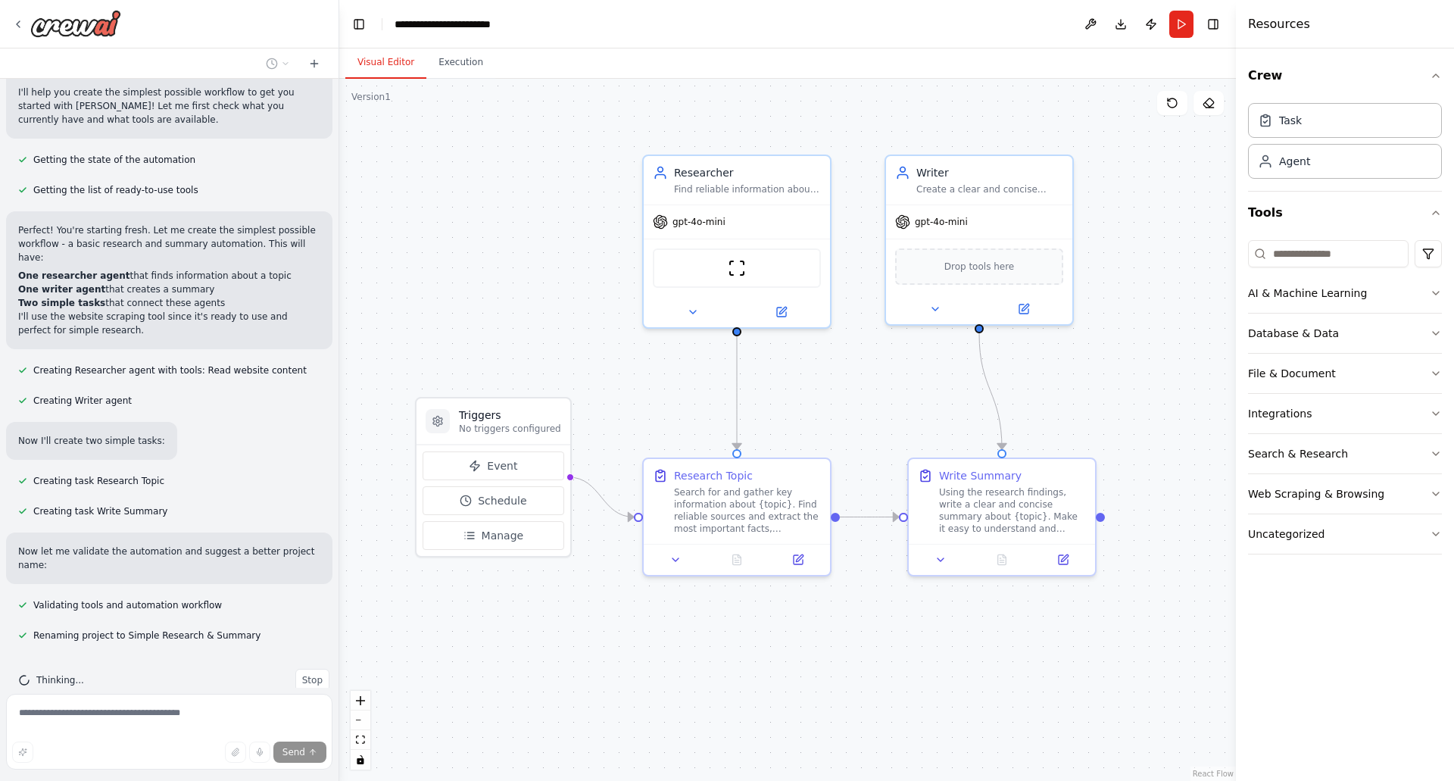
scroll to position [139, 0]
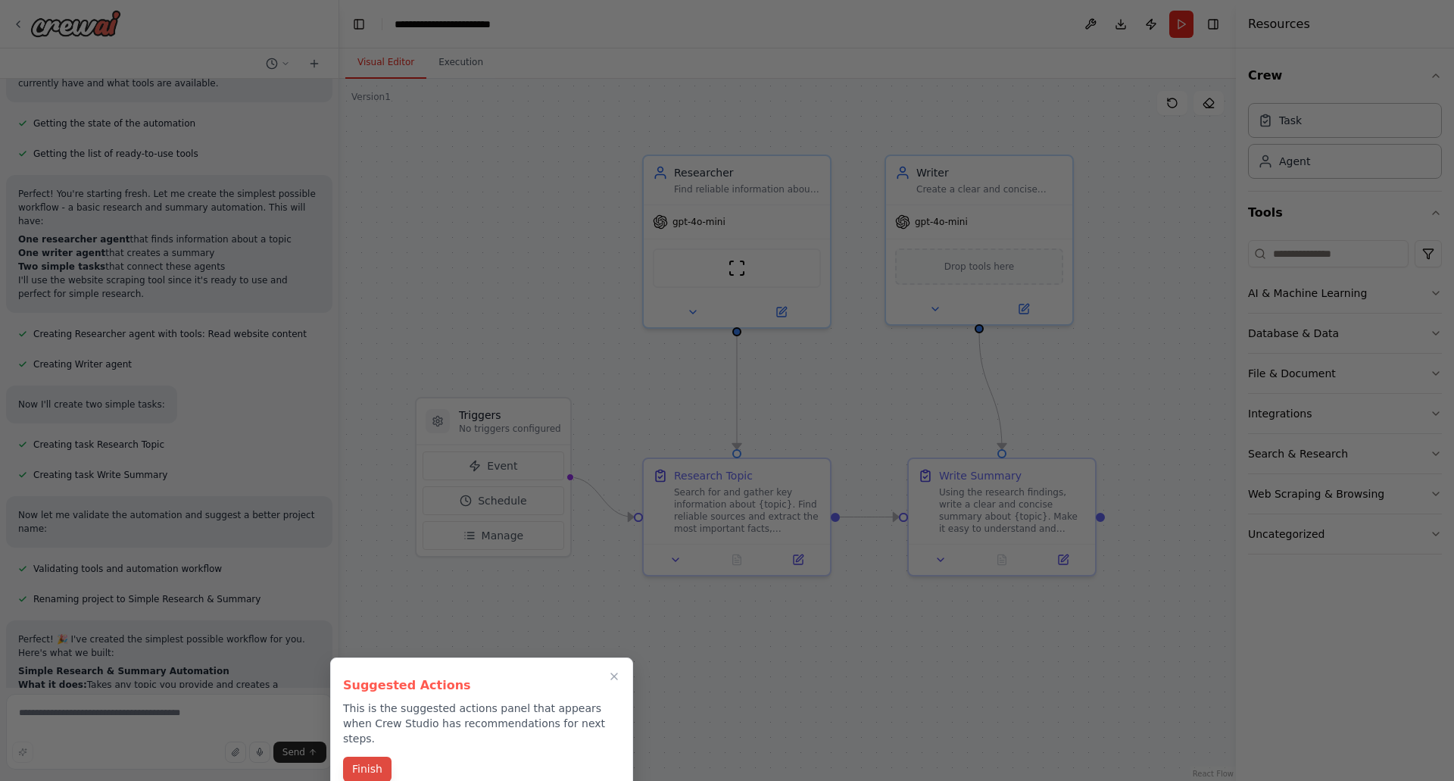
click at [367, 756] on button "Finish" at bounding box center [367, 768] width 48 height 25
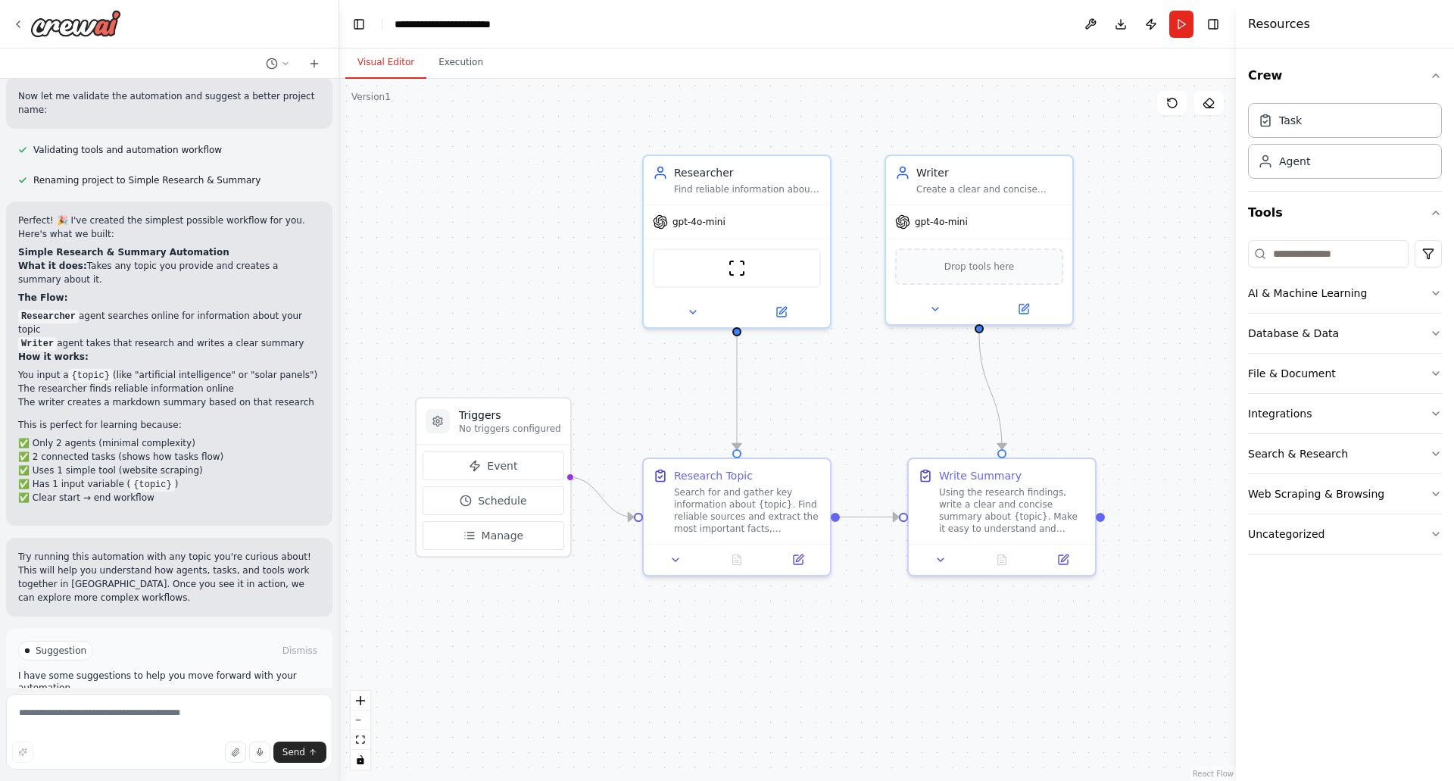
scroll to position [579, 0]
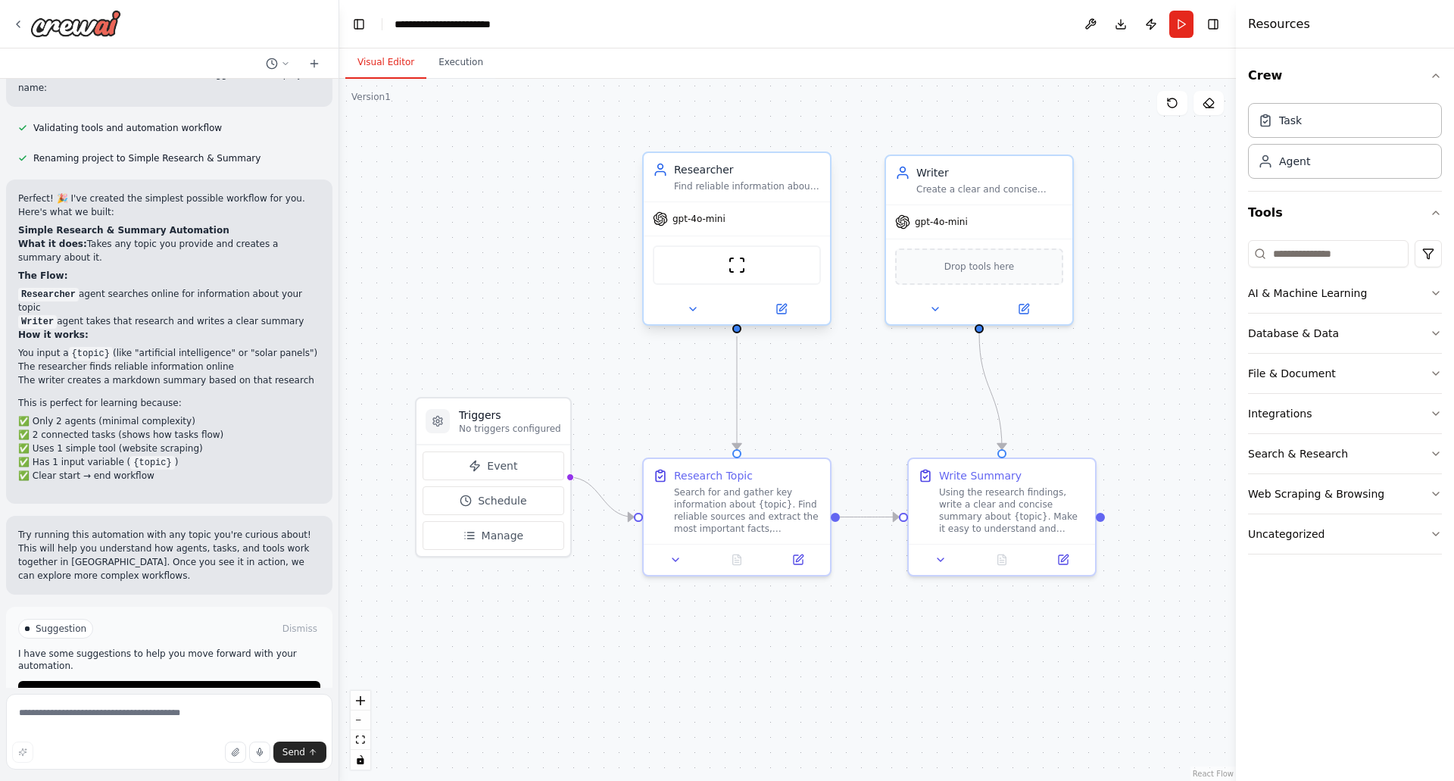
click at [695, 192] on div "Researcher Find reliable information about {topic} from online sources" at bounding box center [737, 177] width 186 height 48
click at [936, 181] on div "Create a clear and concise summary about {topic} based on research findings" at bounding box center [989, 186] width 147 height 12
click at [112, 647] on p "I have some suggestions to help you move forward with your automation." at bounding box center [169, 659] width 302 height 24
click at [154, 681] on button "Run Automation" at bounding box center [169, 693] width 302 height 24
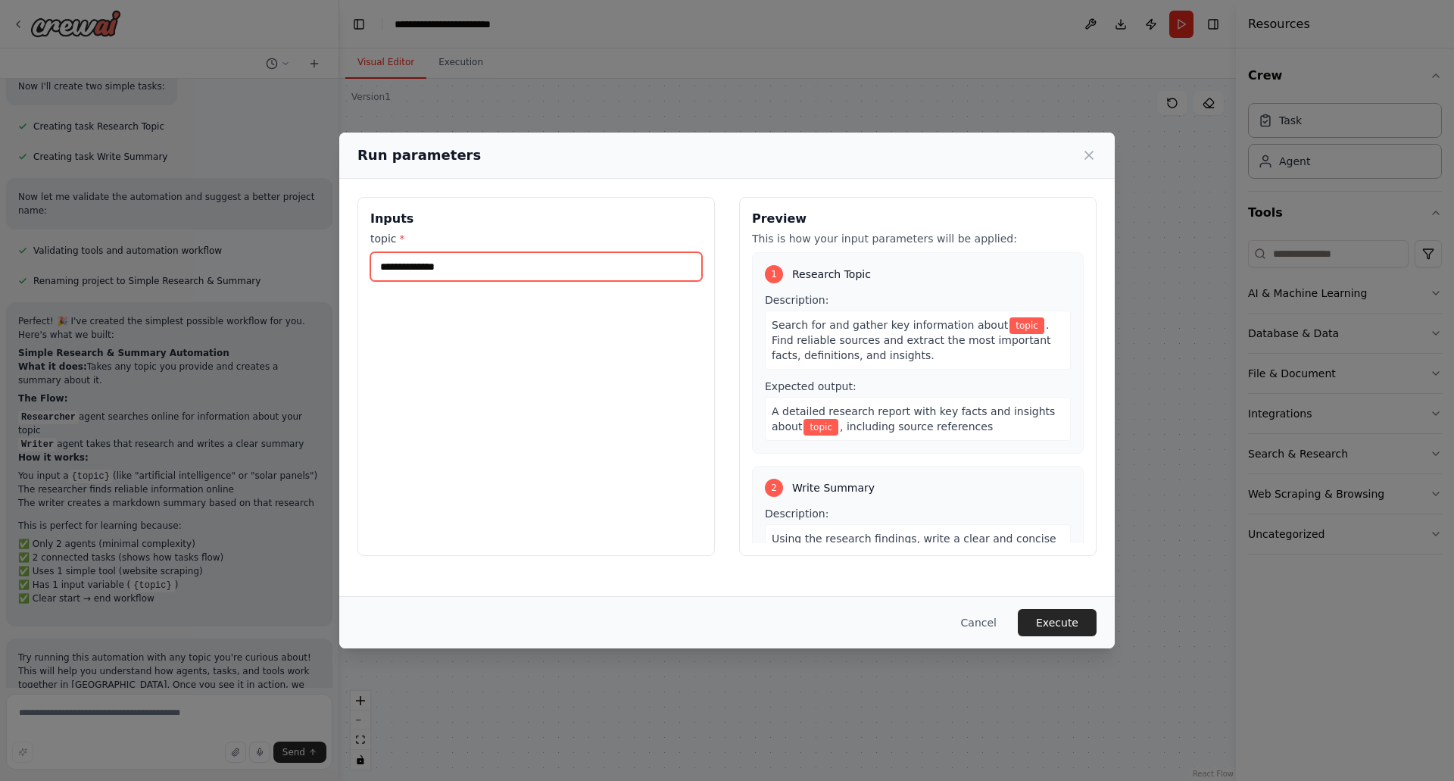
click at [429, 266] on input "topic *" at bounding box center [536, 266] width 332 height 29
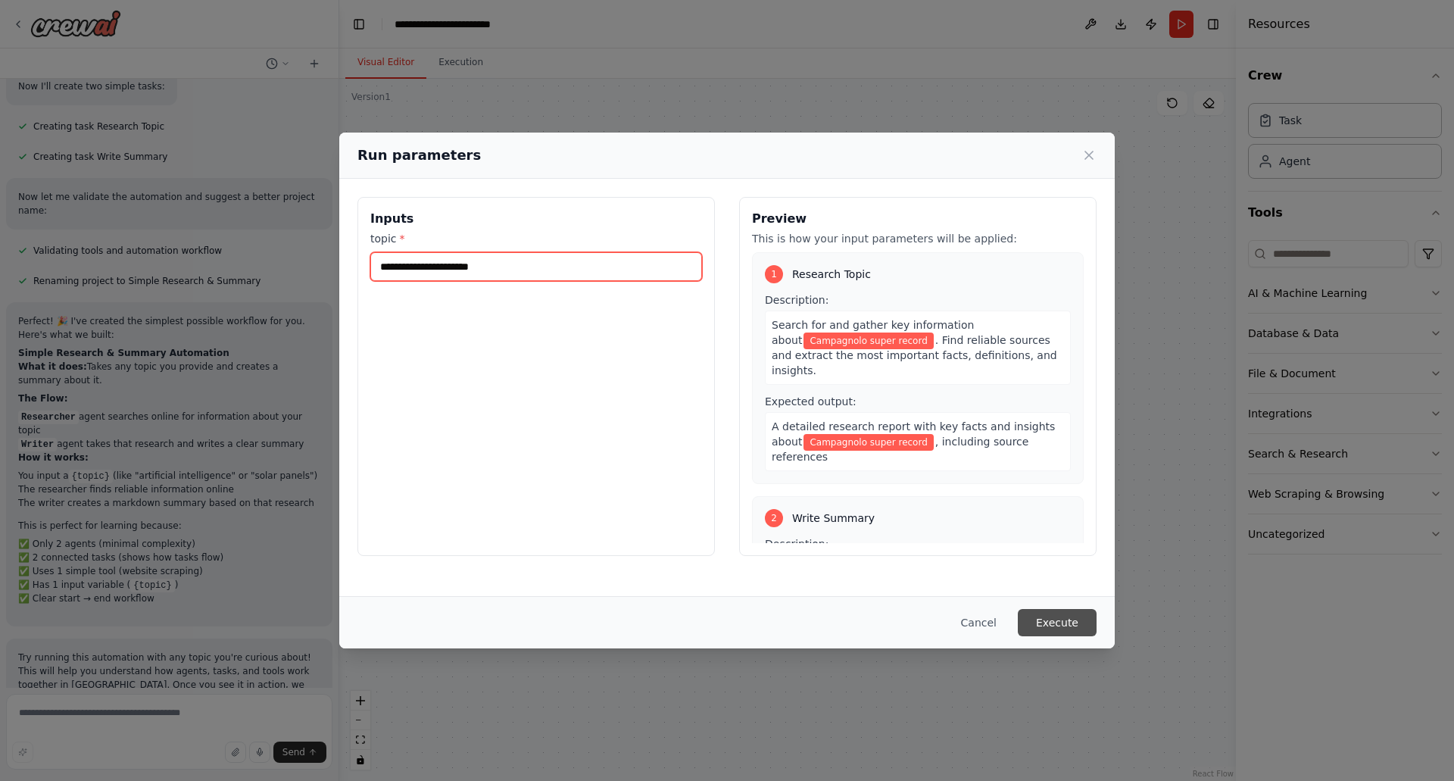
type input "**********"
click at [1047, 622] on button "Execute" at bounding box center [1057, 622] width 79 height 27
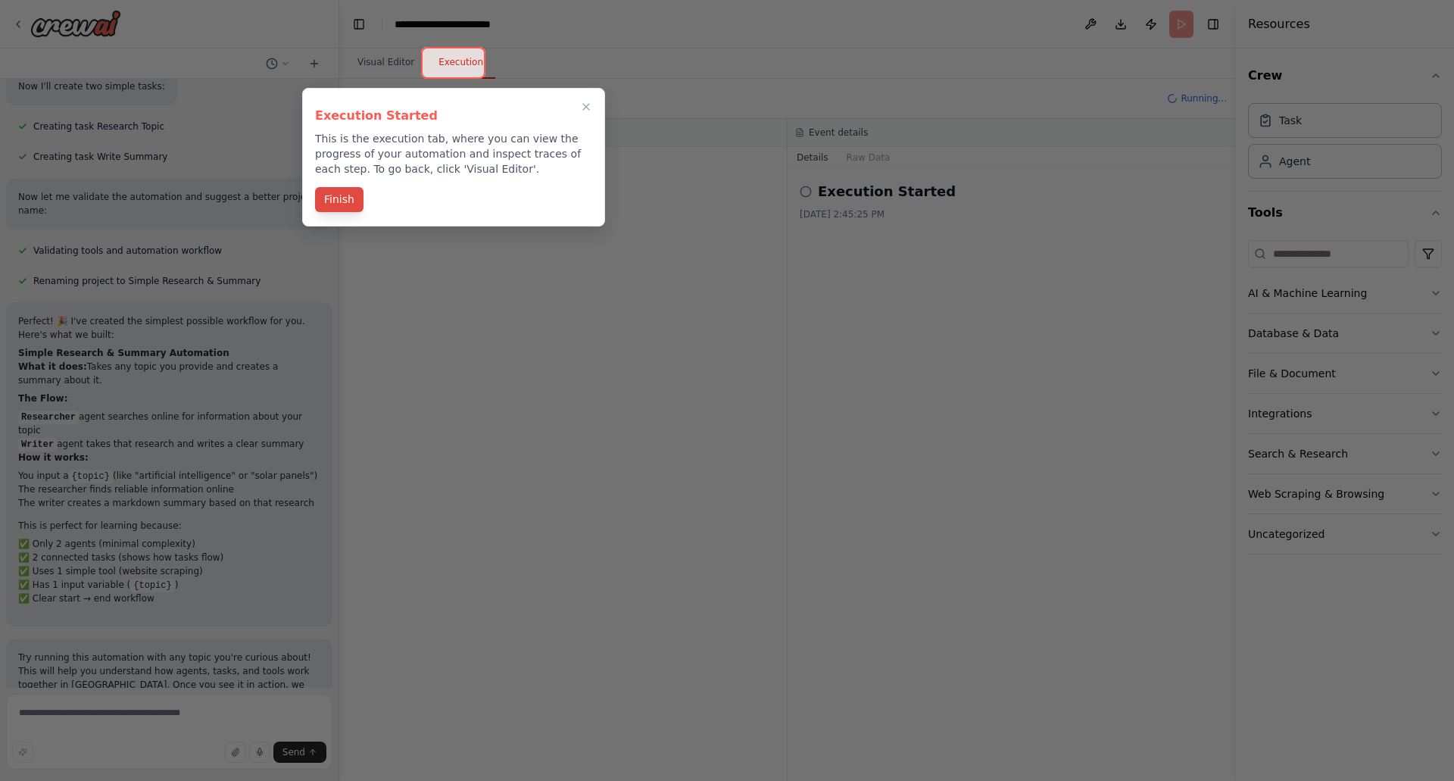
click at [332, 198] on button "Finish" at bounding box center [339, 199] width 48 height 25
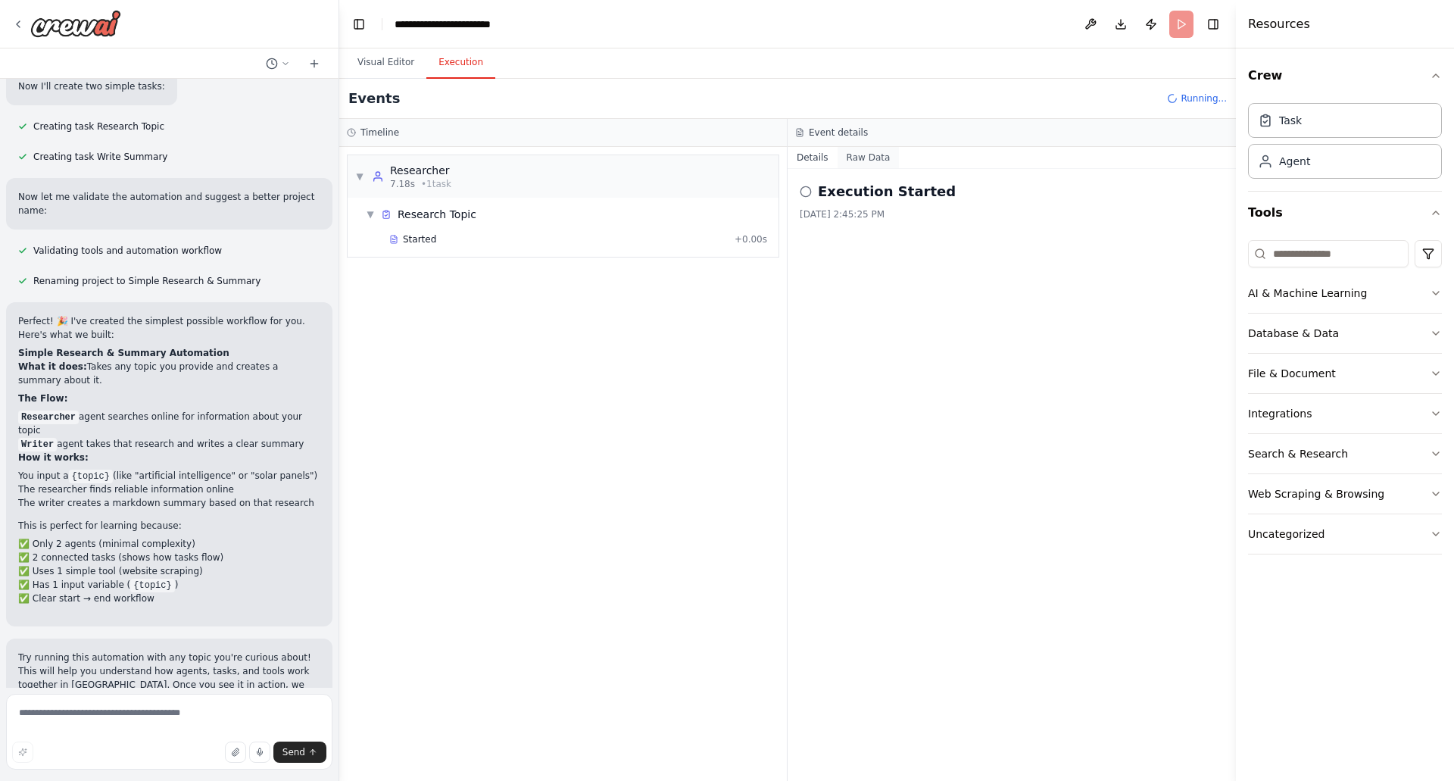
click at [859, 158] on button "Raw Data" at bounding box center [869, 157] width 62 height 21
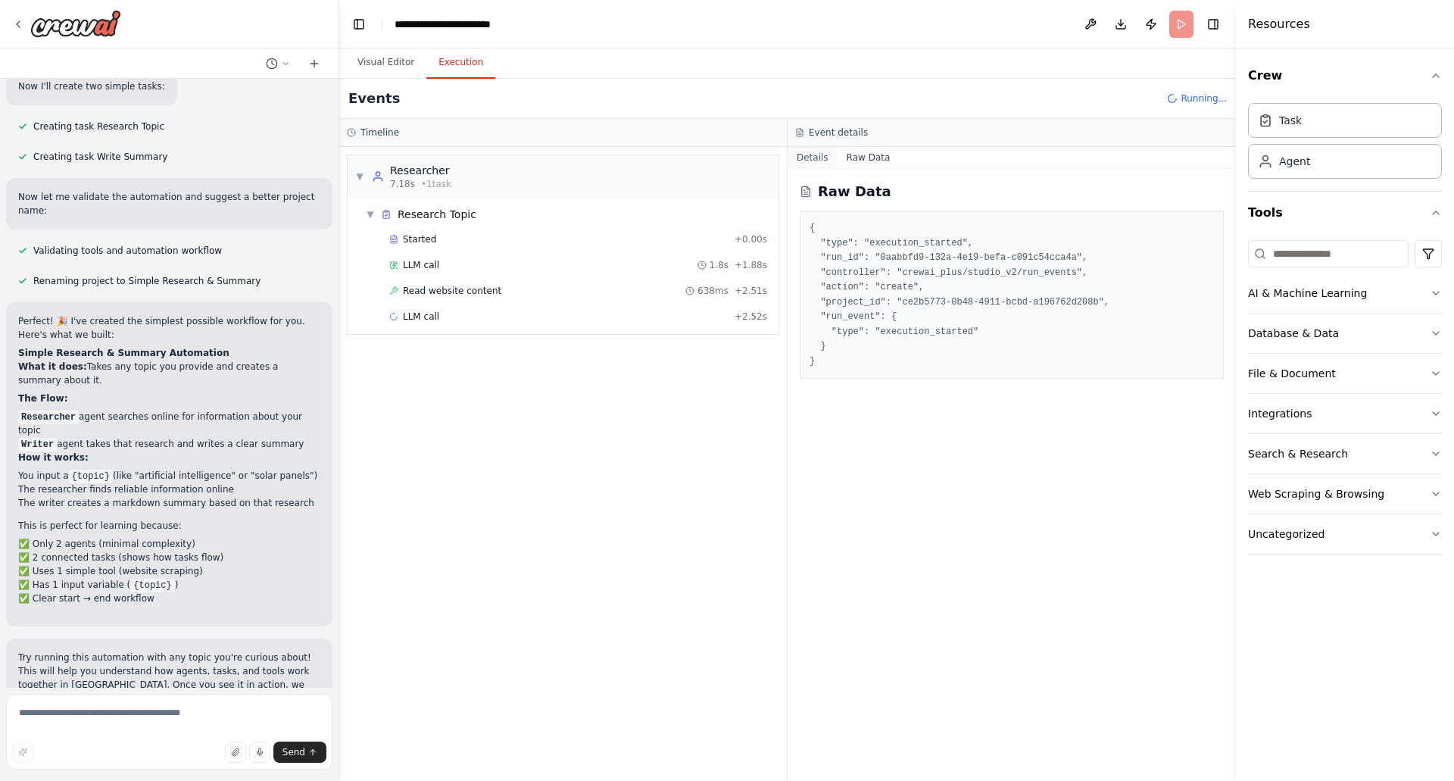
click at [803, 157] on button "Details" at bounding box center [813, 157] width 50 height 21
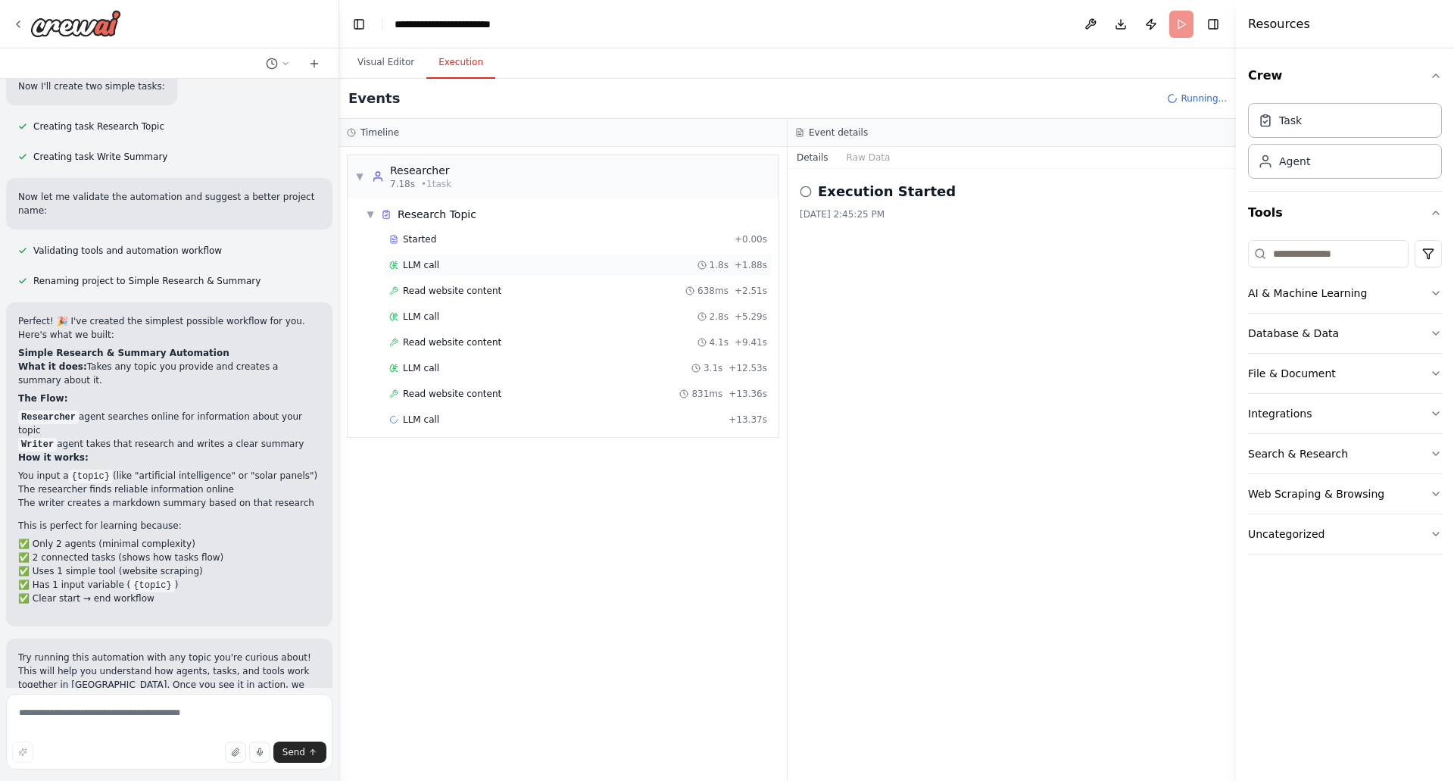
click at [421, 262] on span "LLM call" at bounding box center [421, 265] width 36 height 12
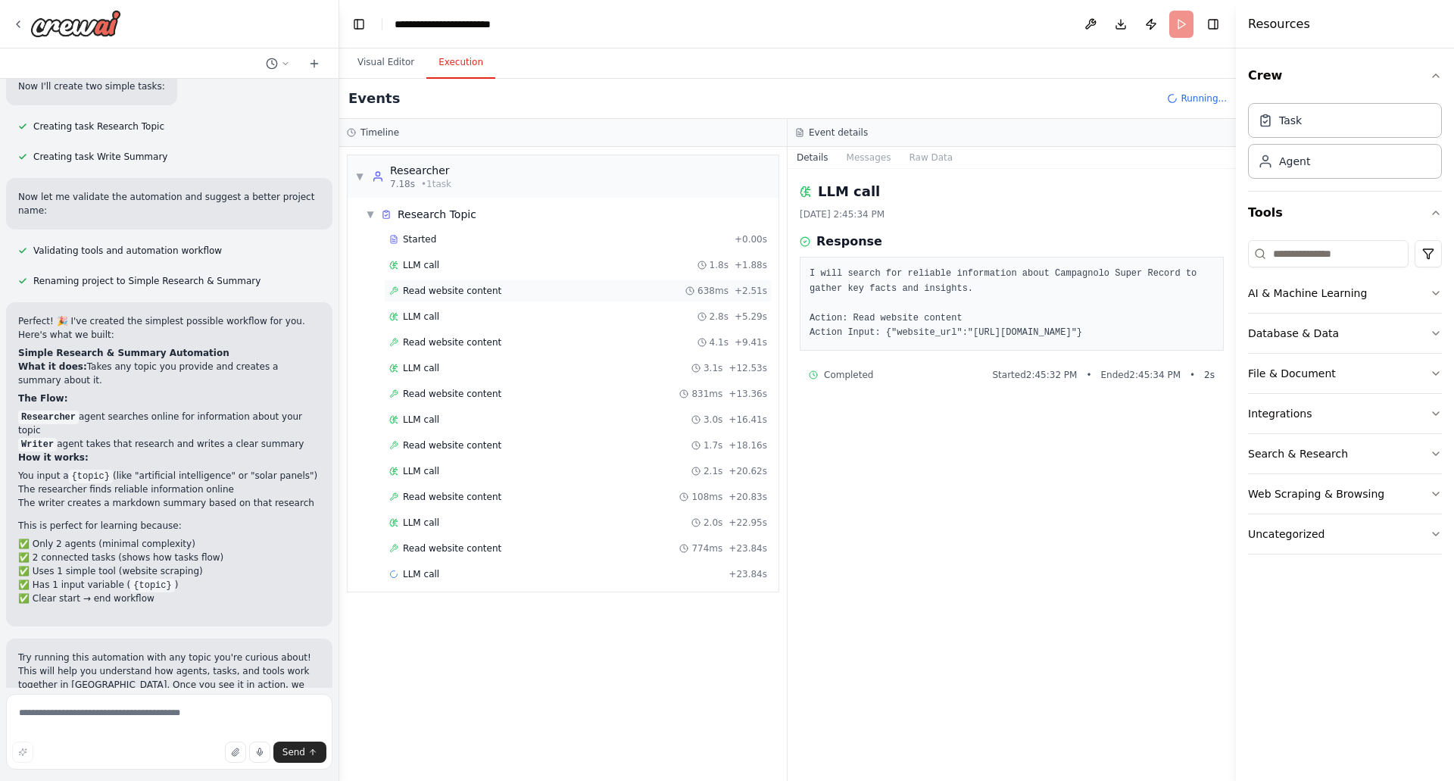
click at [447, 296] on span "Read website content" at bounding box center [452, 291] width 98 height 12
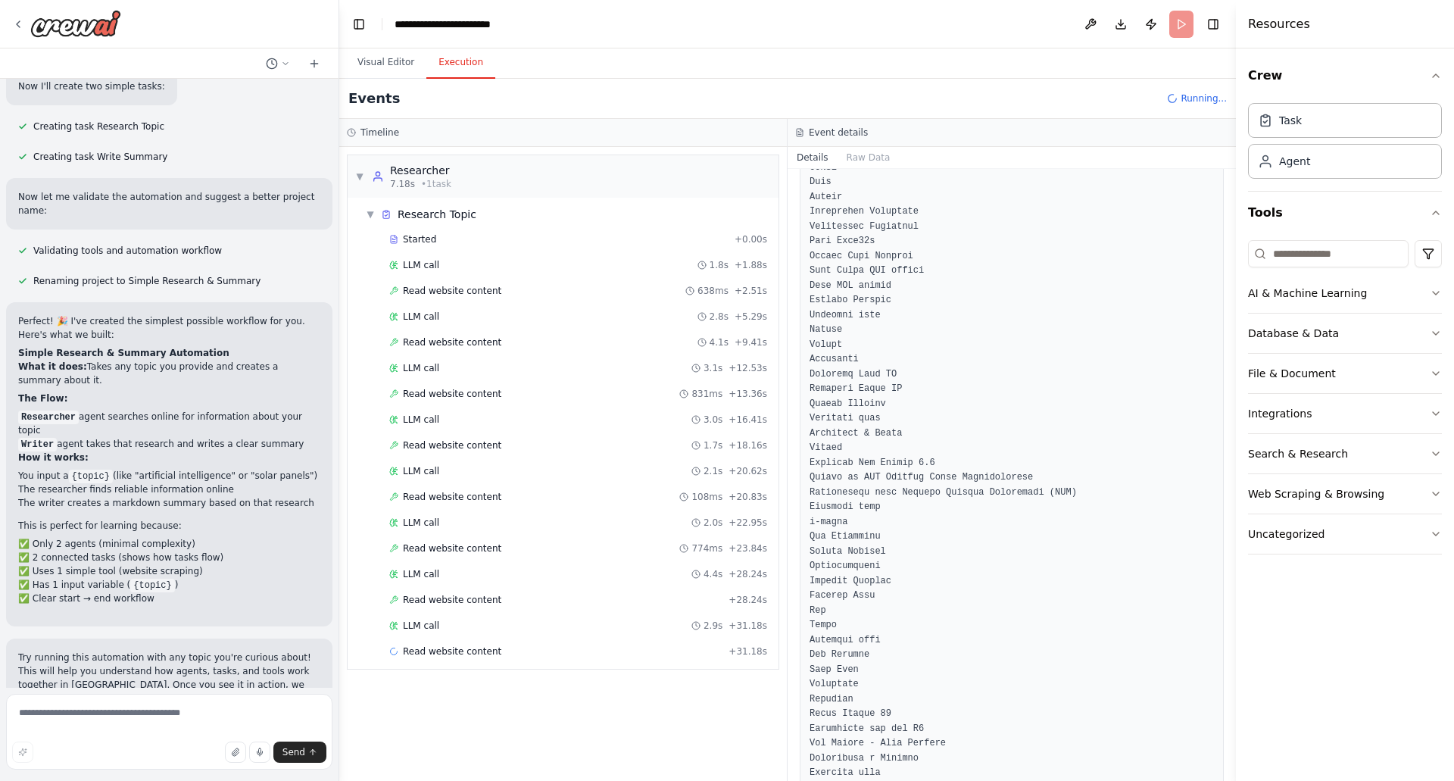
scroll to position [0, 0]
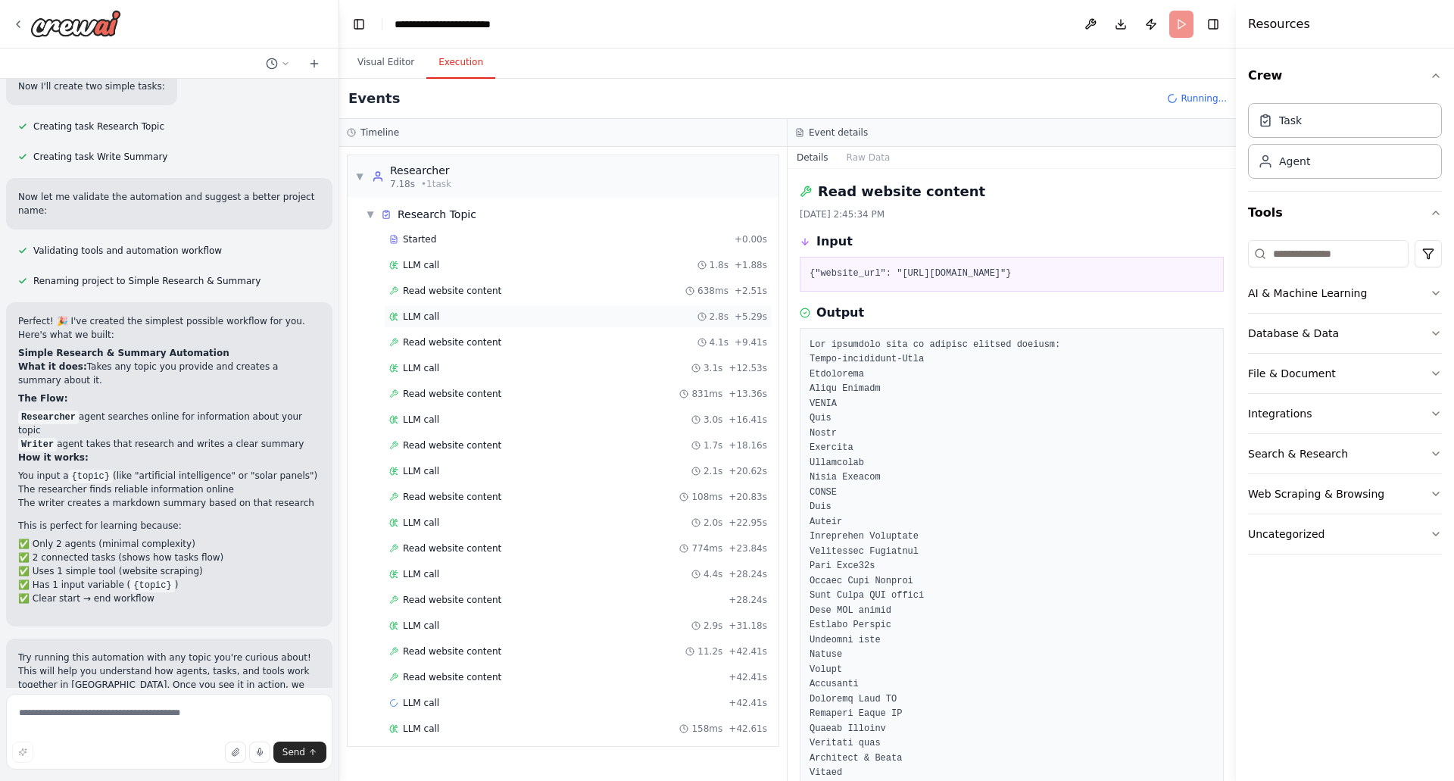
click at [421, 314] on span "LLM call" at bounding box center [421, 316] width 36 height 12
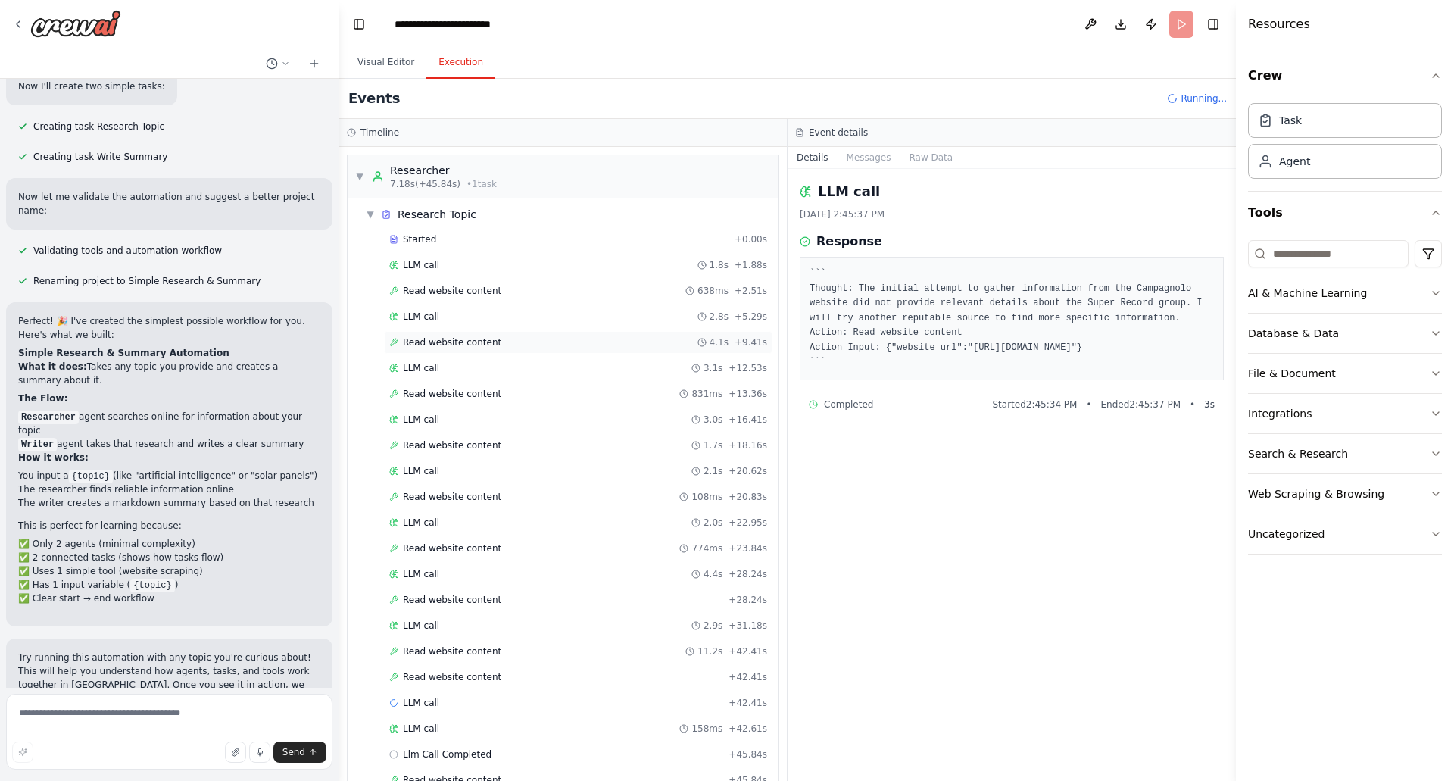
click at [432, 339] on span "Read website content" at bounding box center [452, 342] width 98 height 12
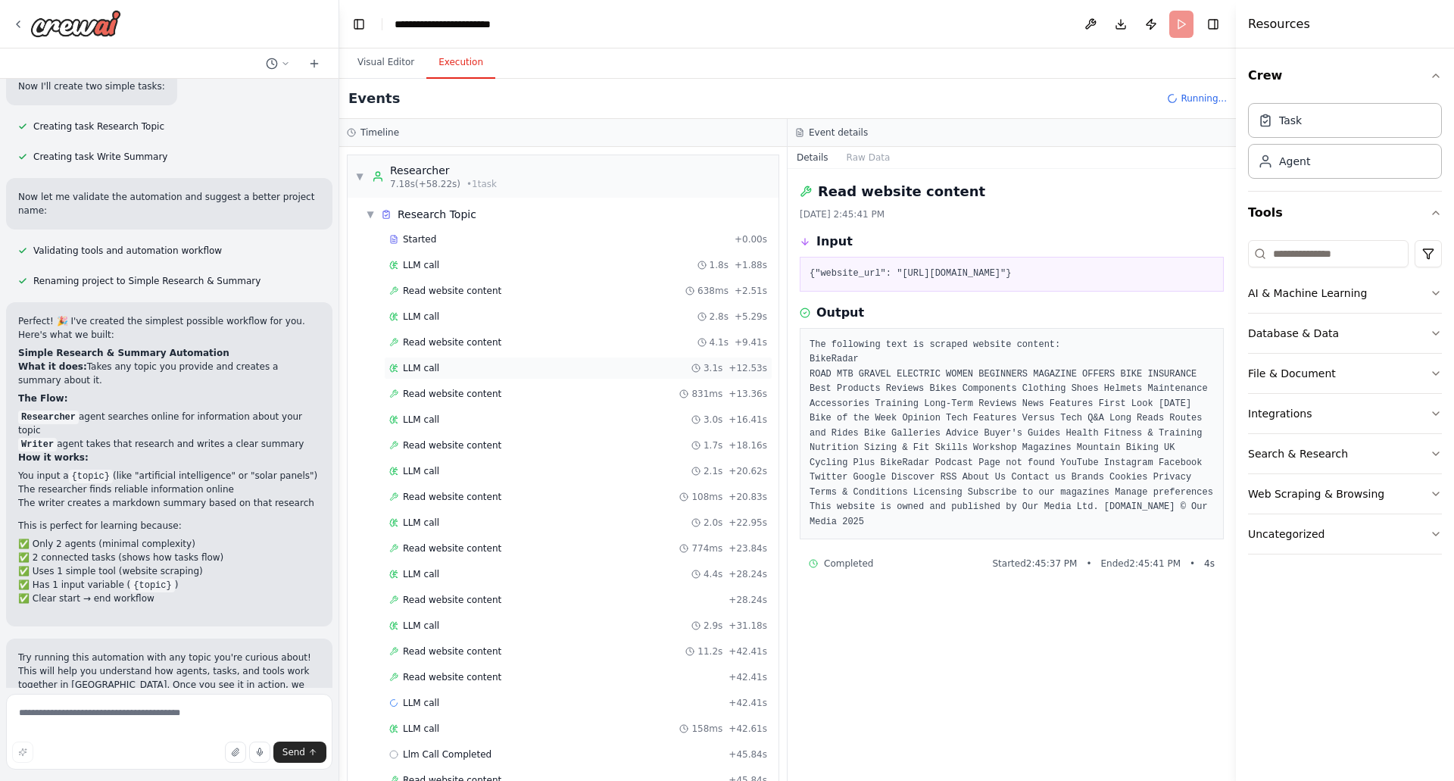
click at [424, 368] on span "LLM call" at bounding box center [421, 368] width 36 height 12
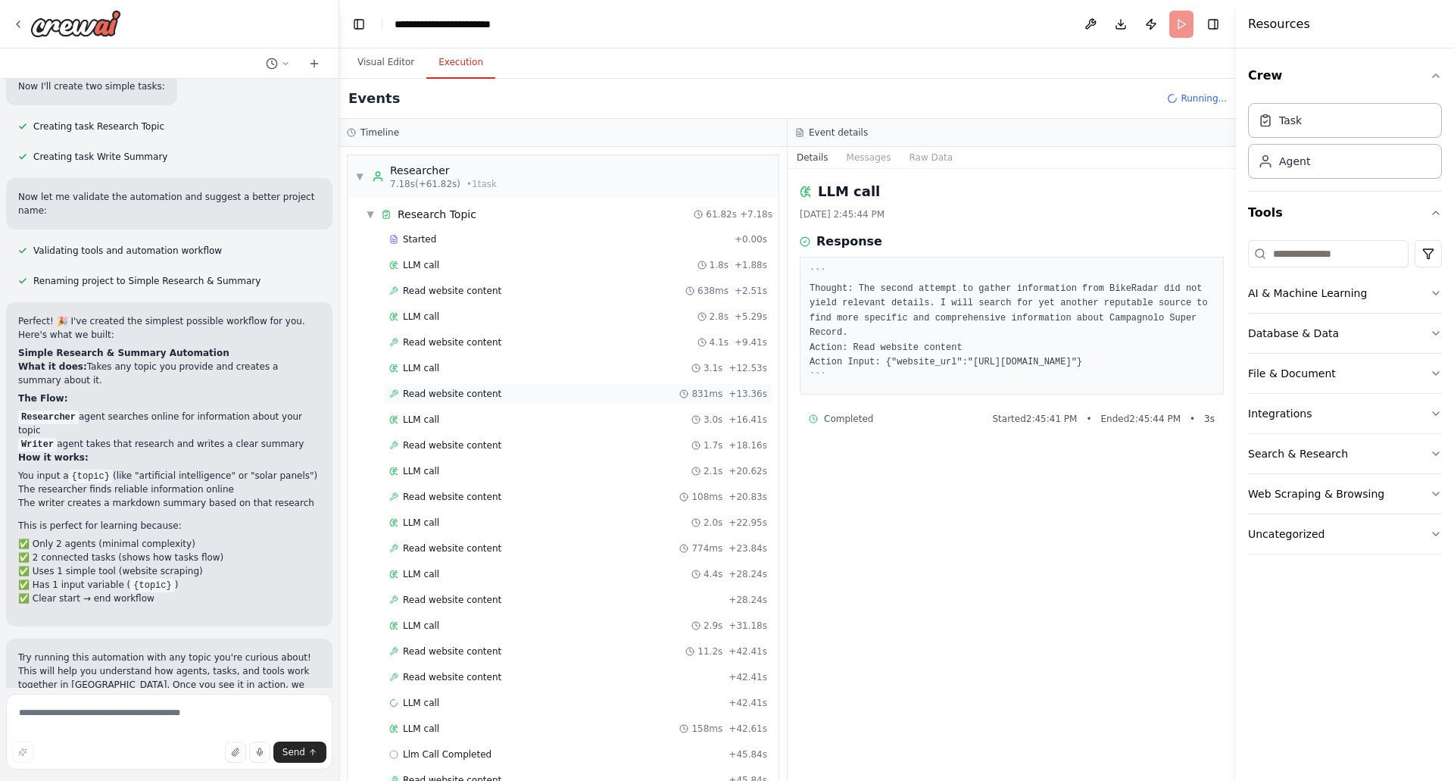
click at [423, 392] on span "Read website content" at bounding box center [452, 394] width 98 height 12
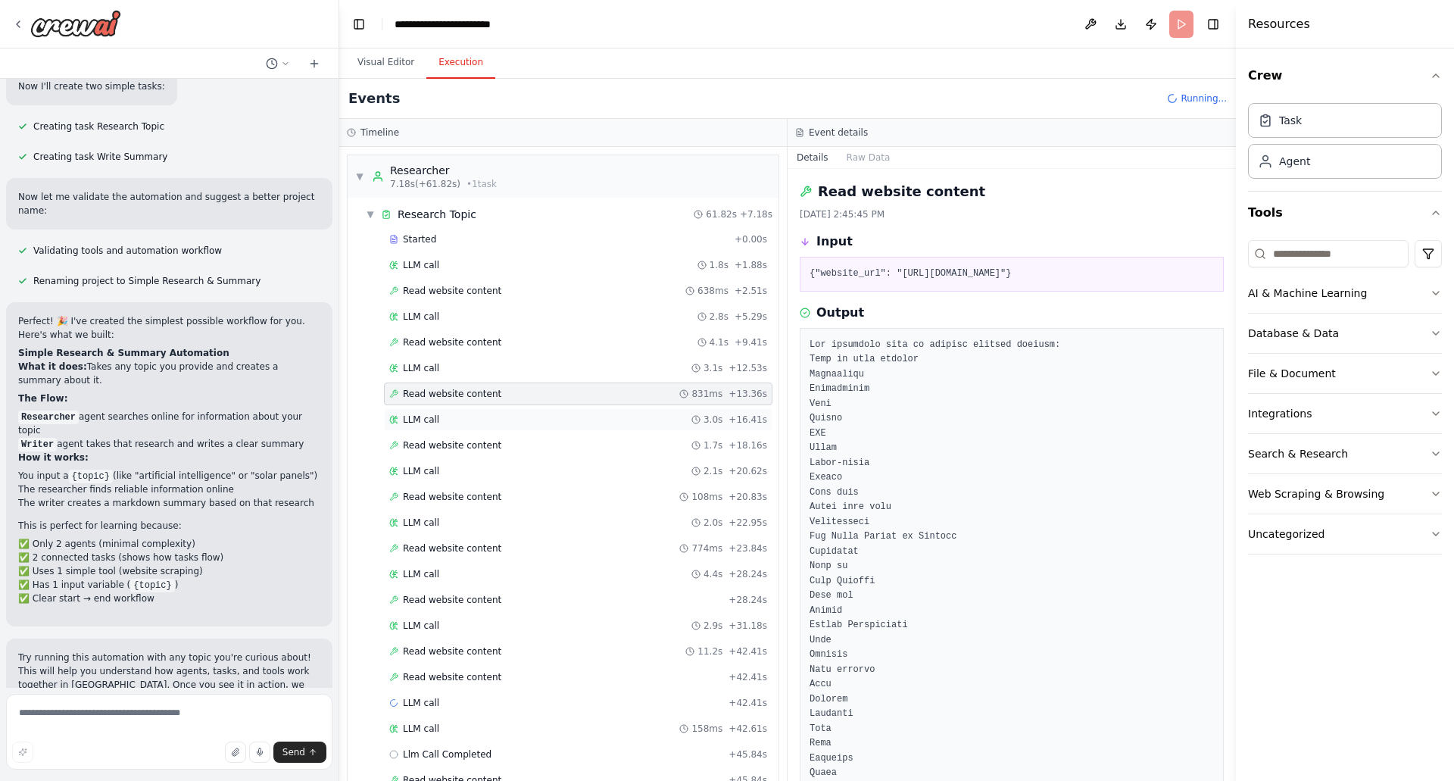
click at [422, 416] on span "LLM call" at bounding box center [421, 419] width 36 height 12
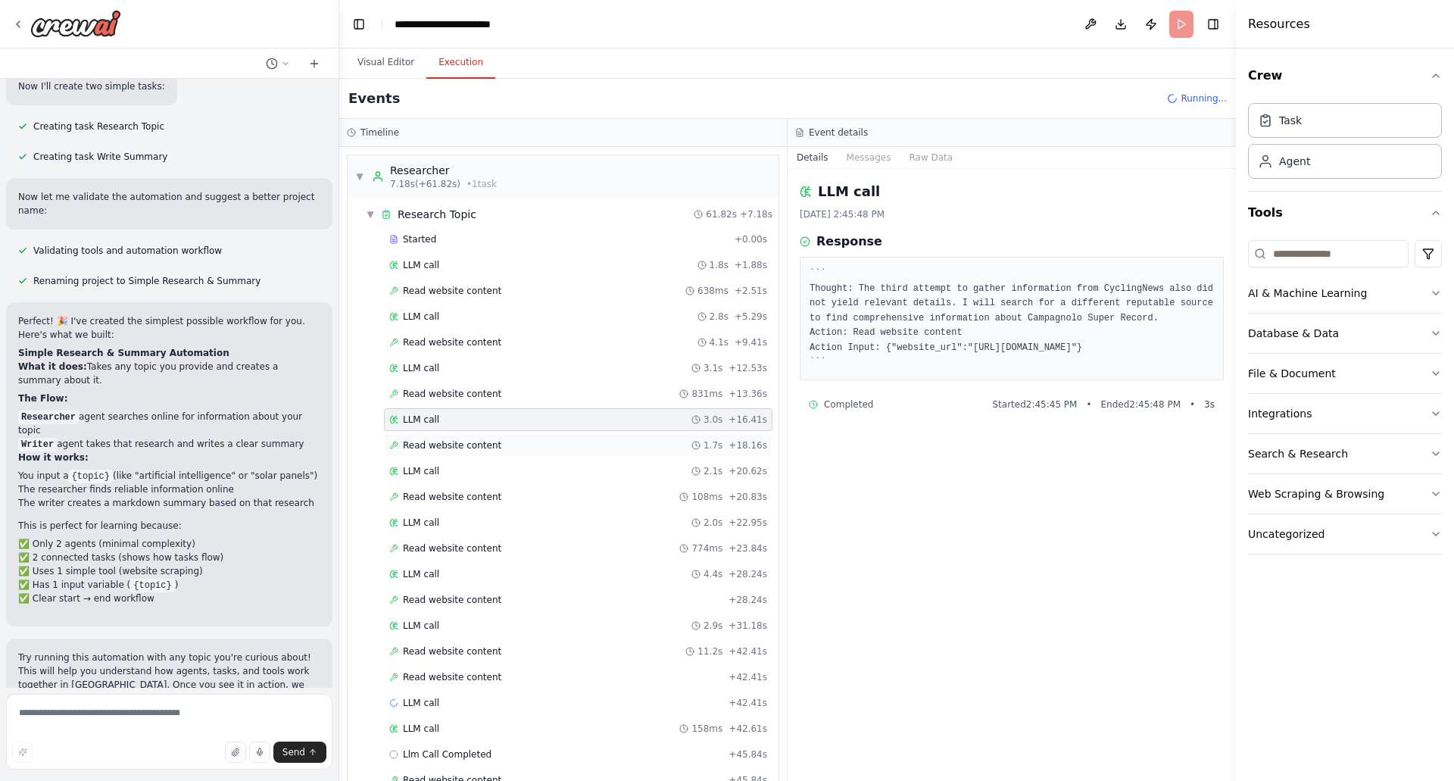
click at [437, 447] on span "Read website content" at bounding box center [452, 445] width 98 height 12
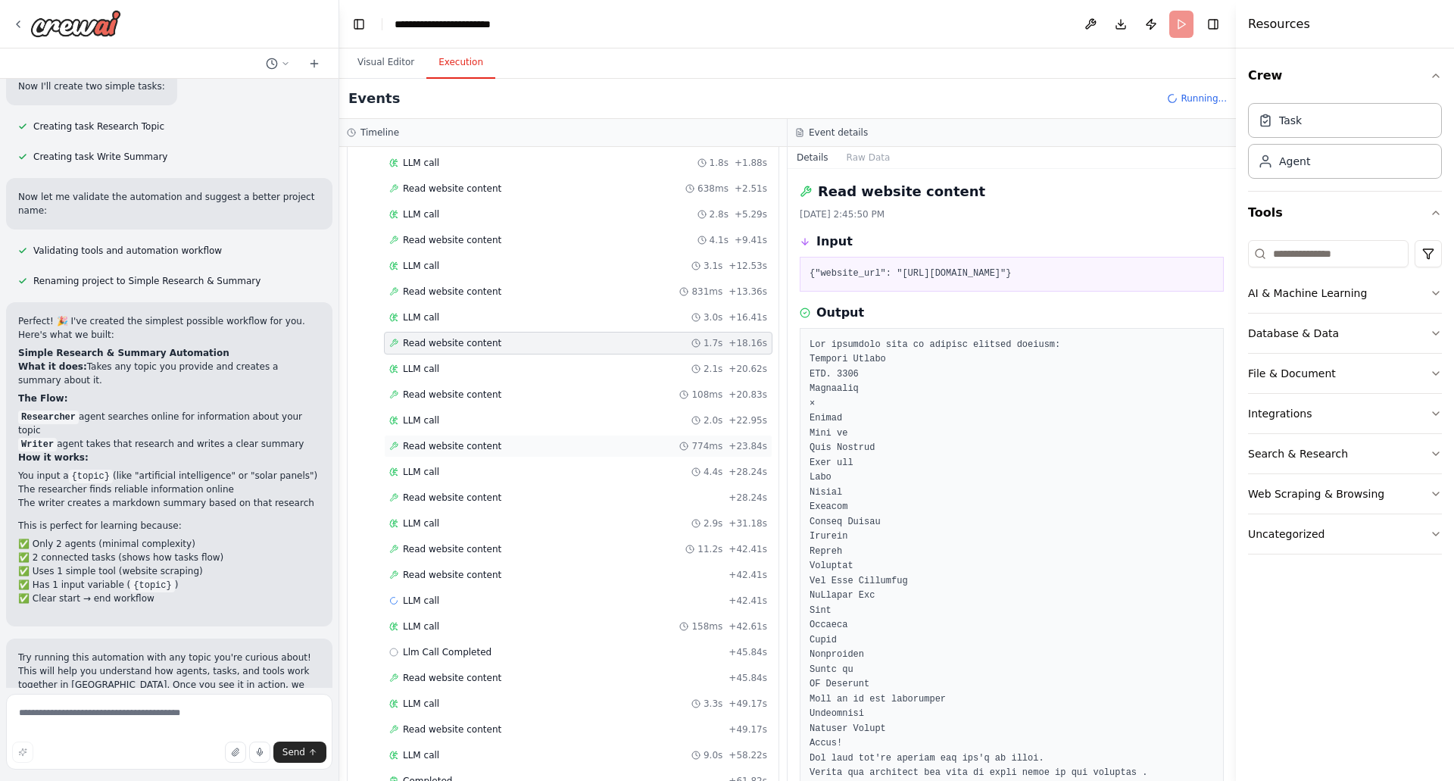
scroll to position [137, 0]
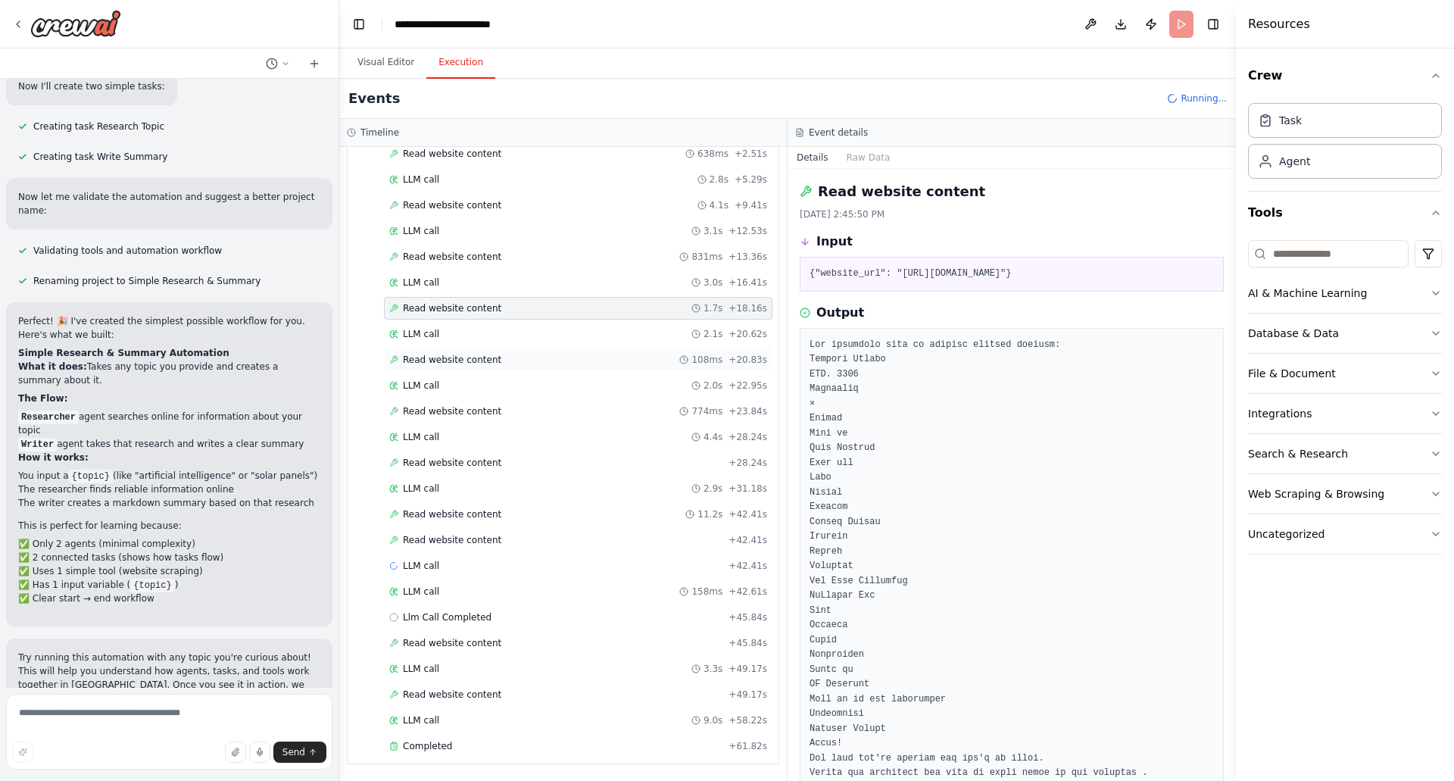
click at [460, 367] on div "Read website content 108ms + 20.83s" at bounding box center [578, 359] width 388 height 23
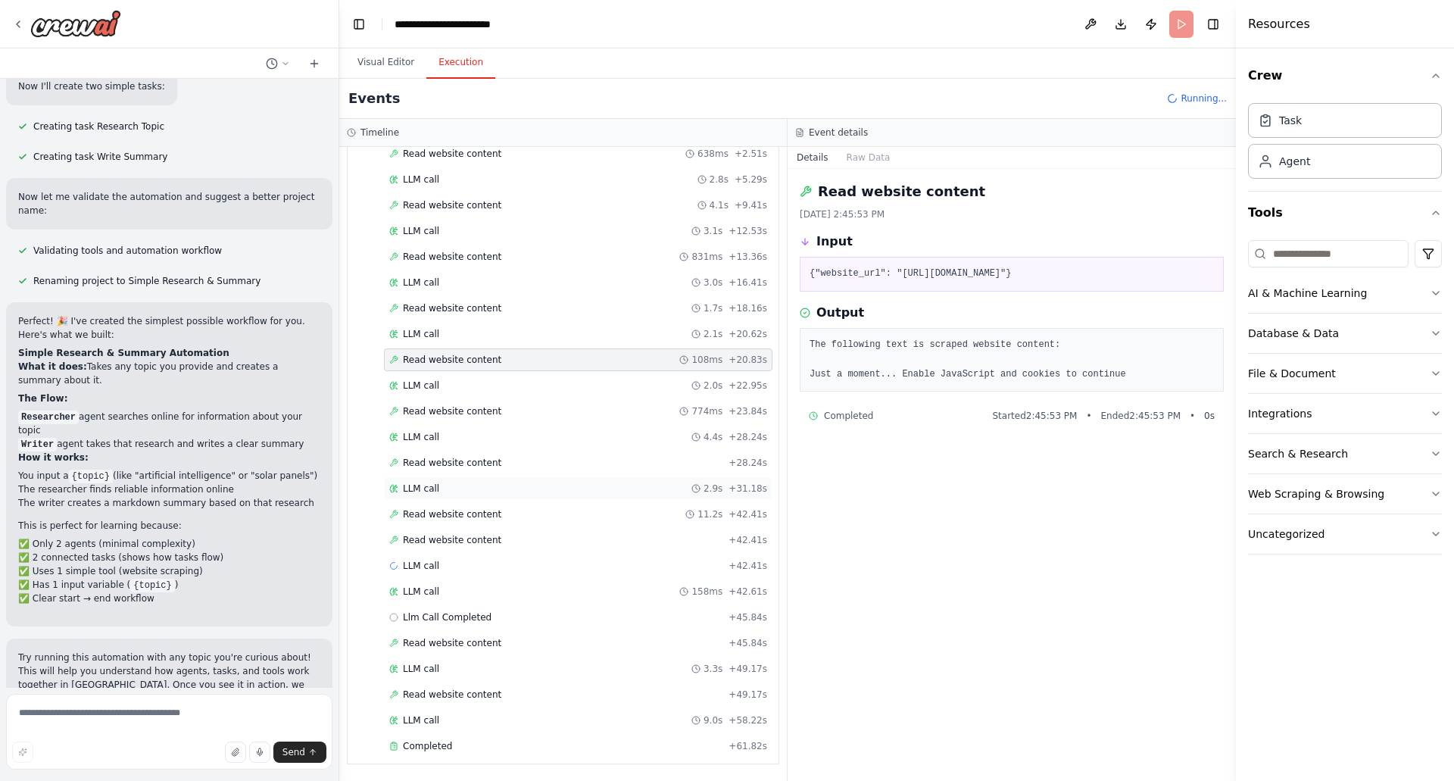
click at [423, 488] on span "LLM call" at bounding box center [421, 488] width 36 height 12
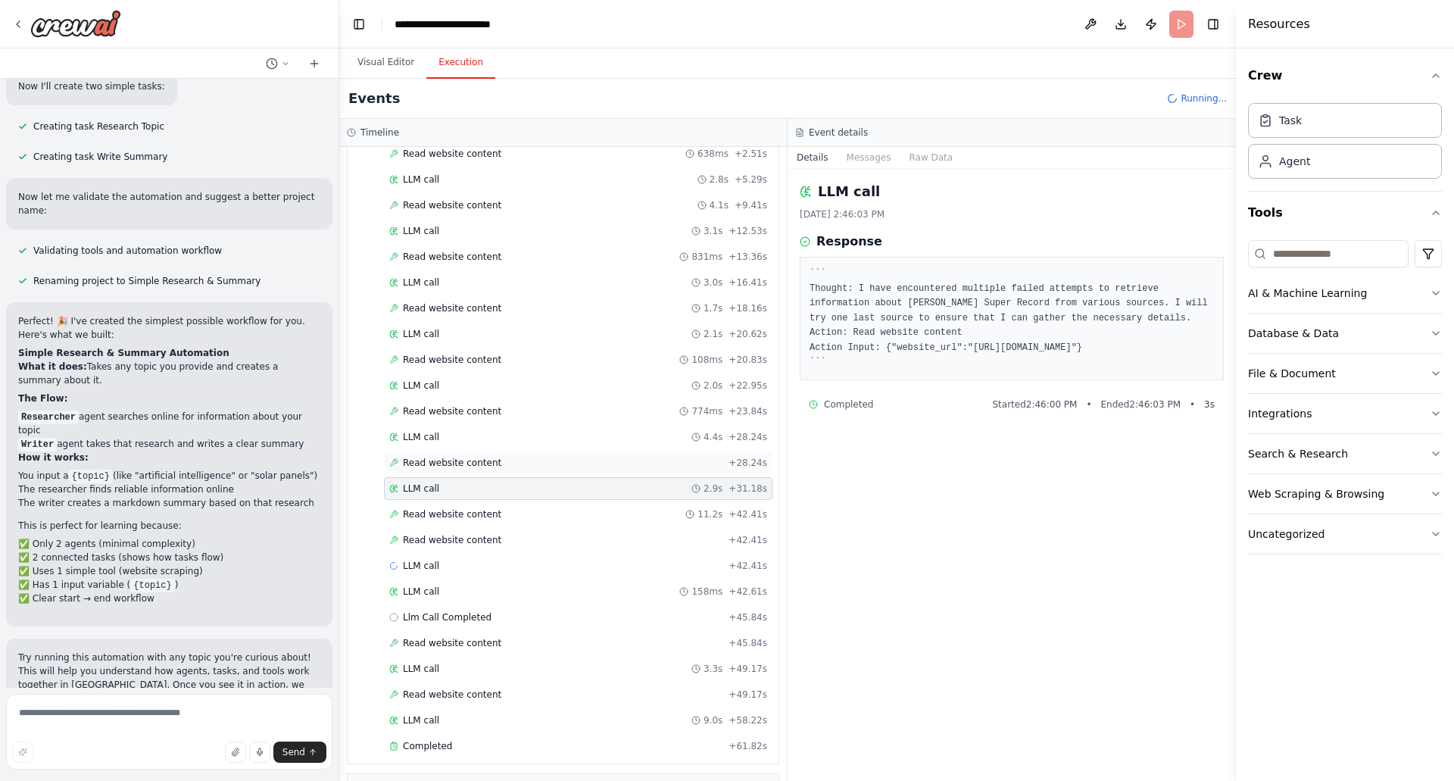
scroll to position [213, 0]
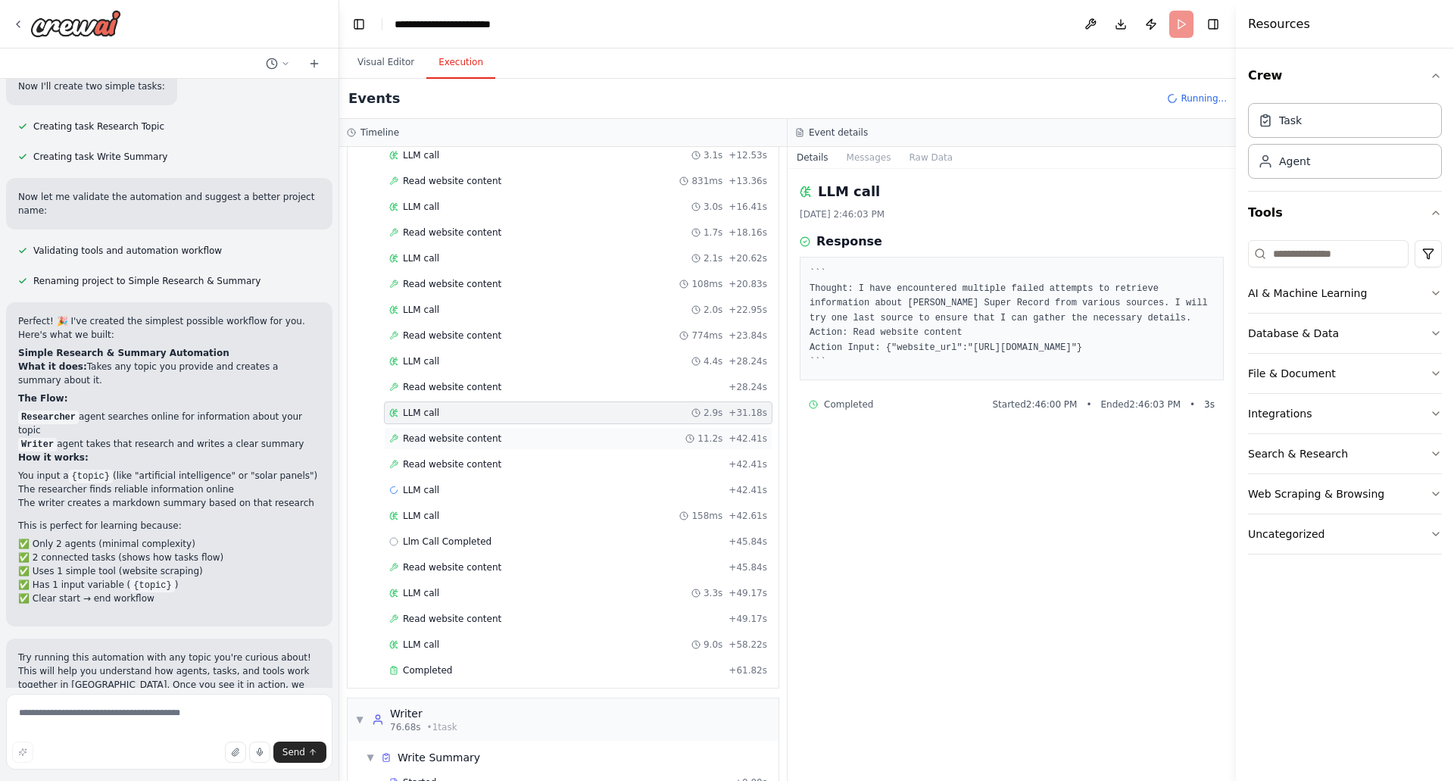
click at [429, 441] on span "Read website content" at bounding box center [452, 438] width 98 height 12
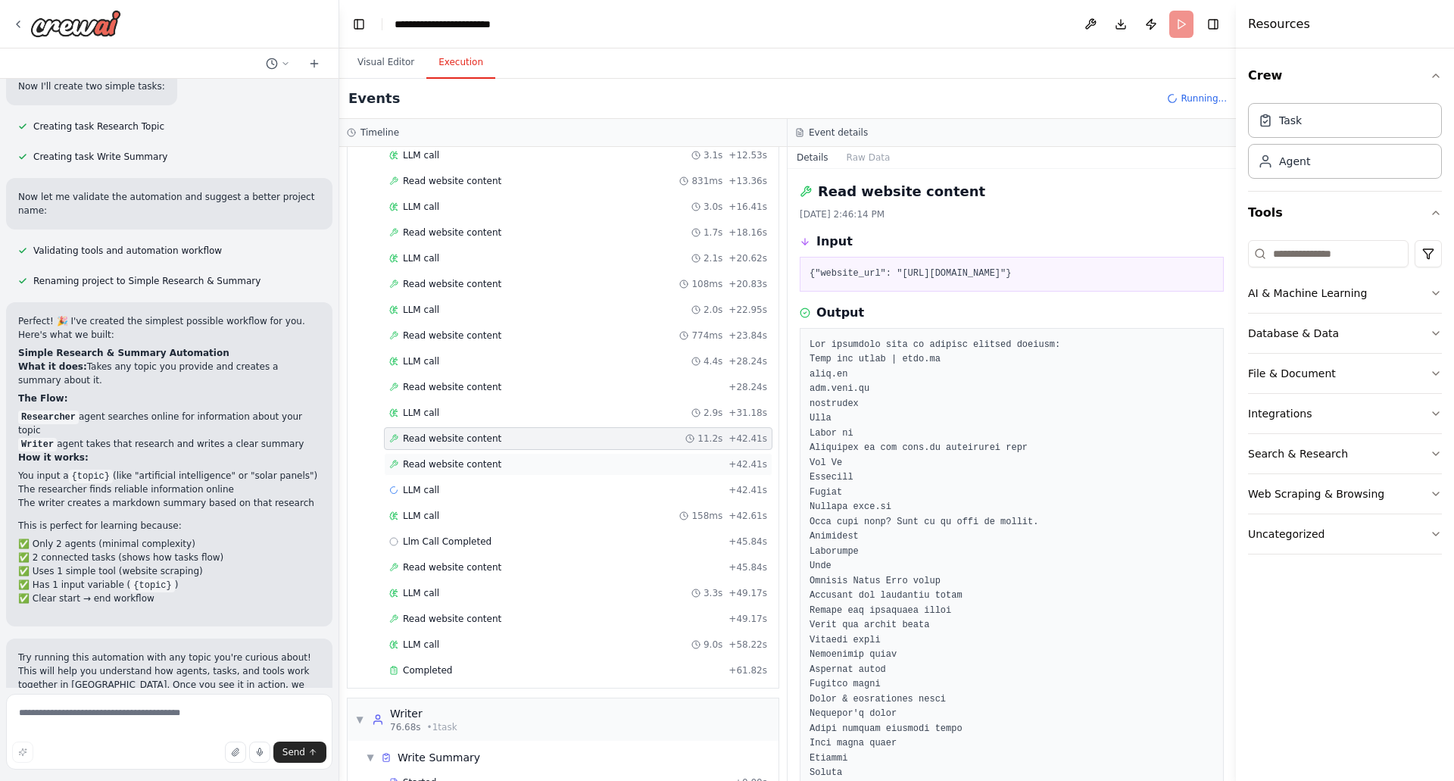
click at [426, 460] on span "Read website content" at bounding box center [452, 464] width 98 height 12
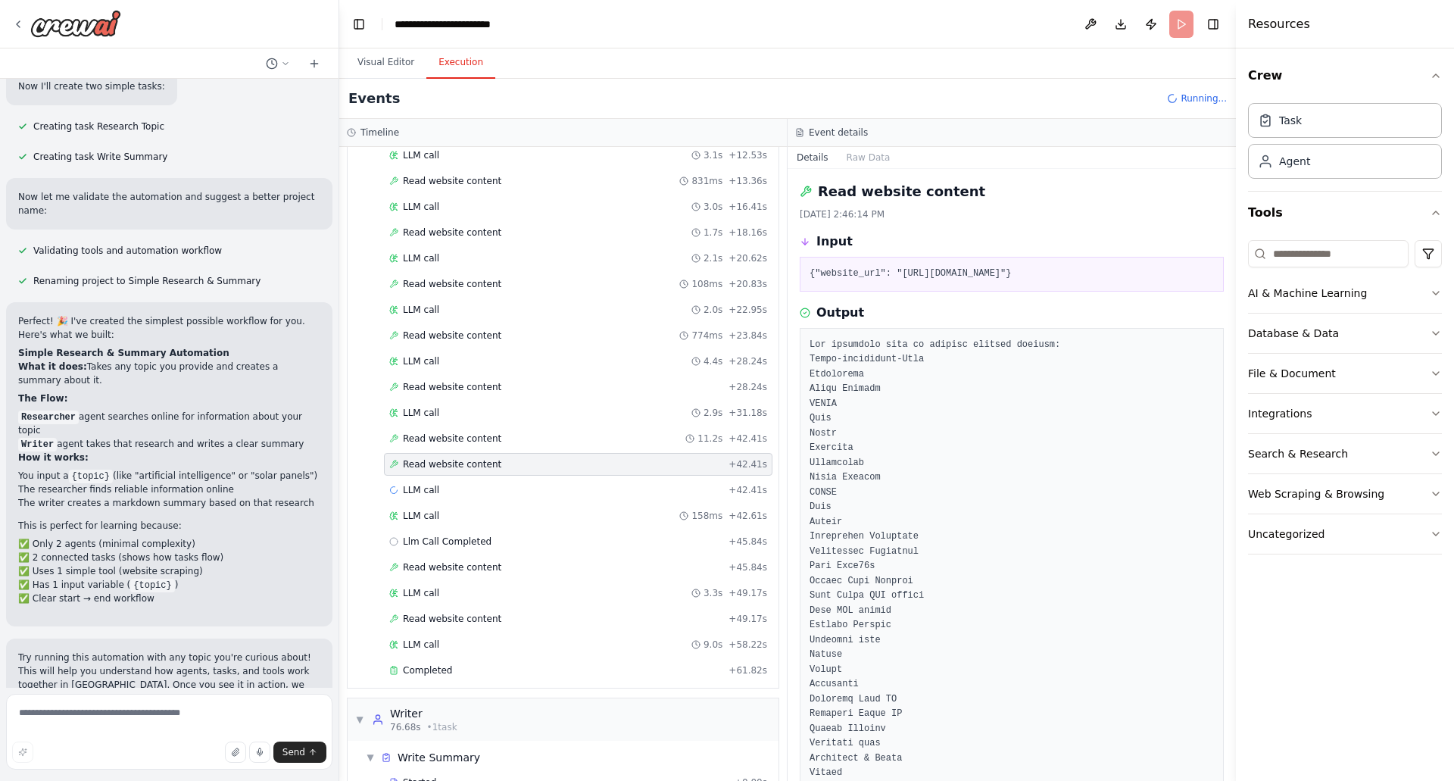
scroll to position [275, 0]
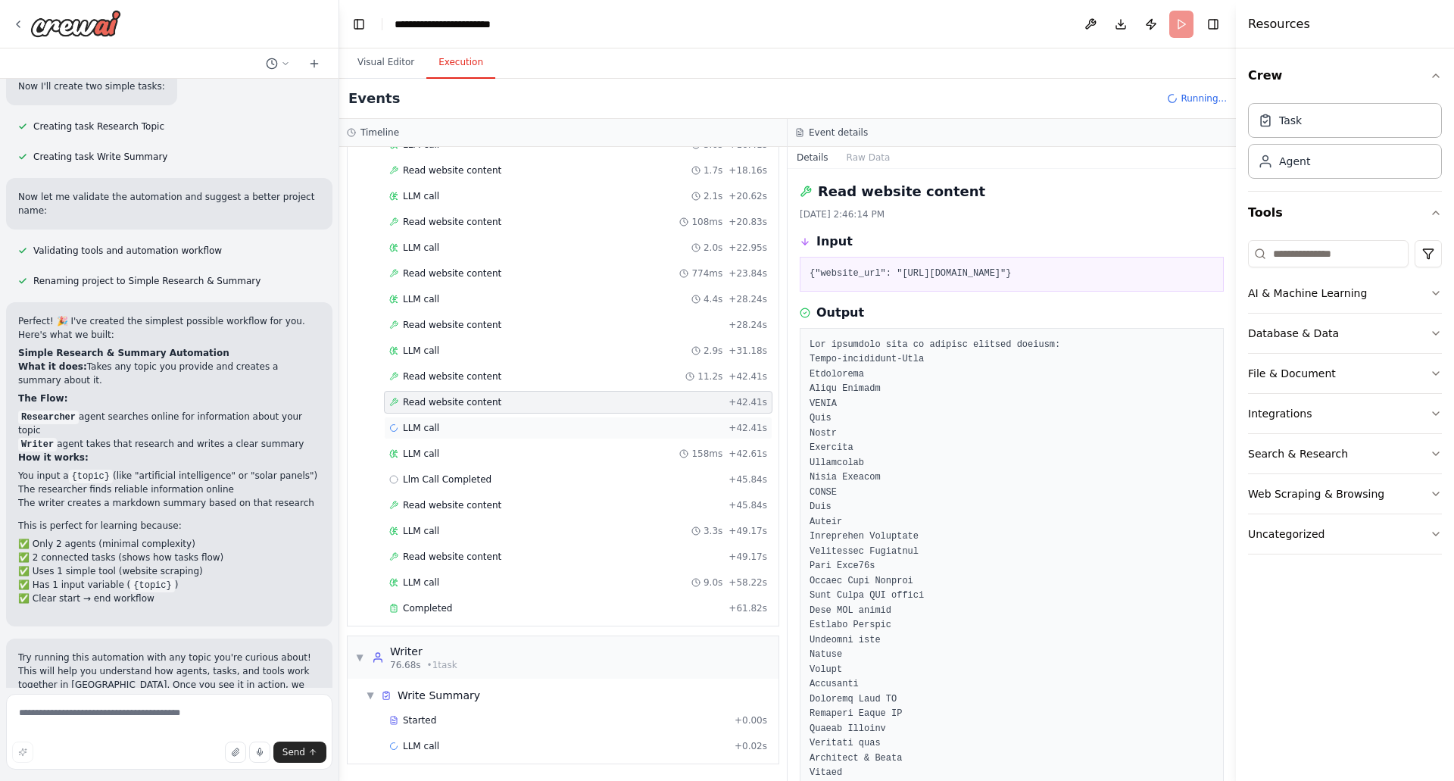
click at [418, 427] on span "LLM call" at bounding box center [421, 428] width 36 height 12
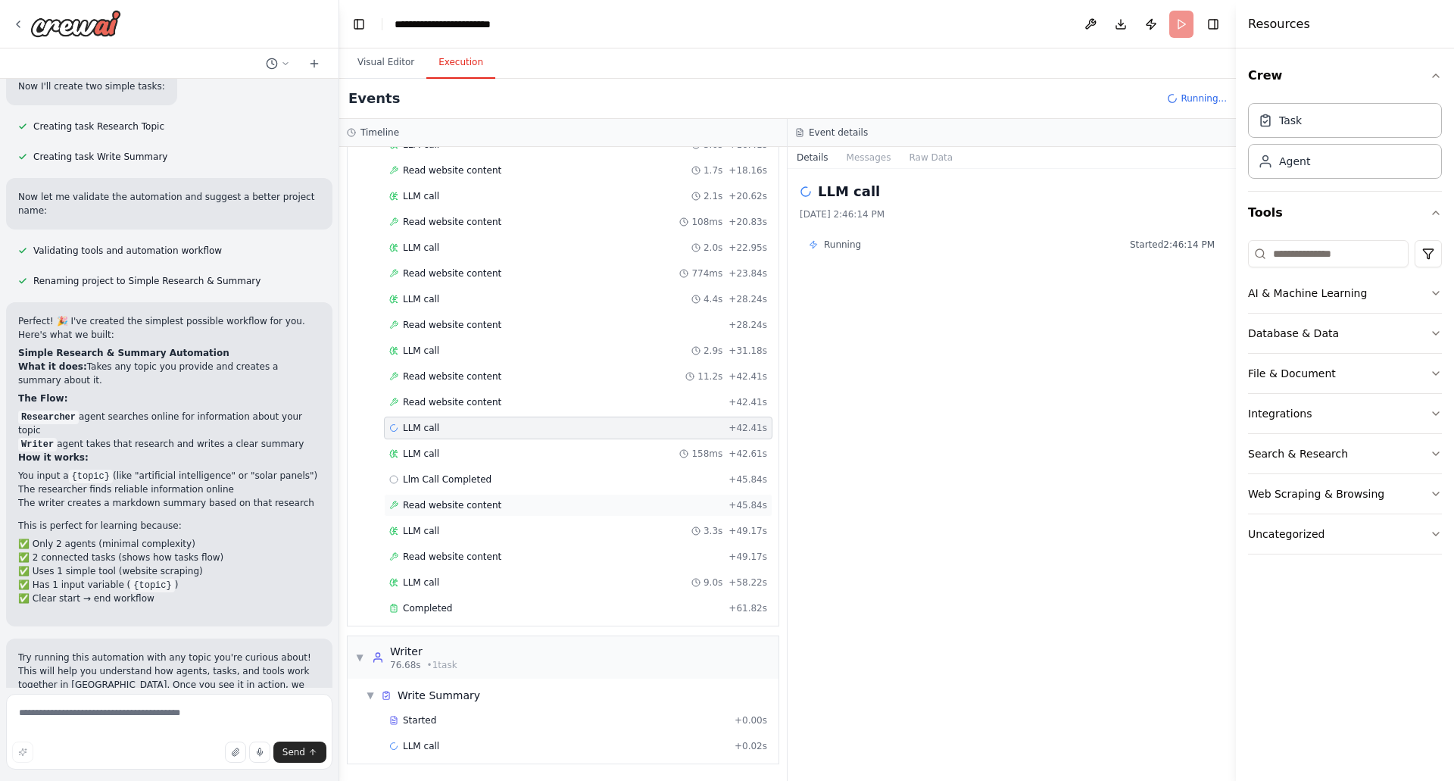
click at [426, 501] on span "Read website content" at bounding box center [452, 505] width 98 height 12
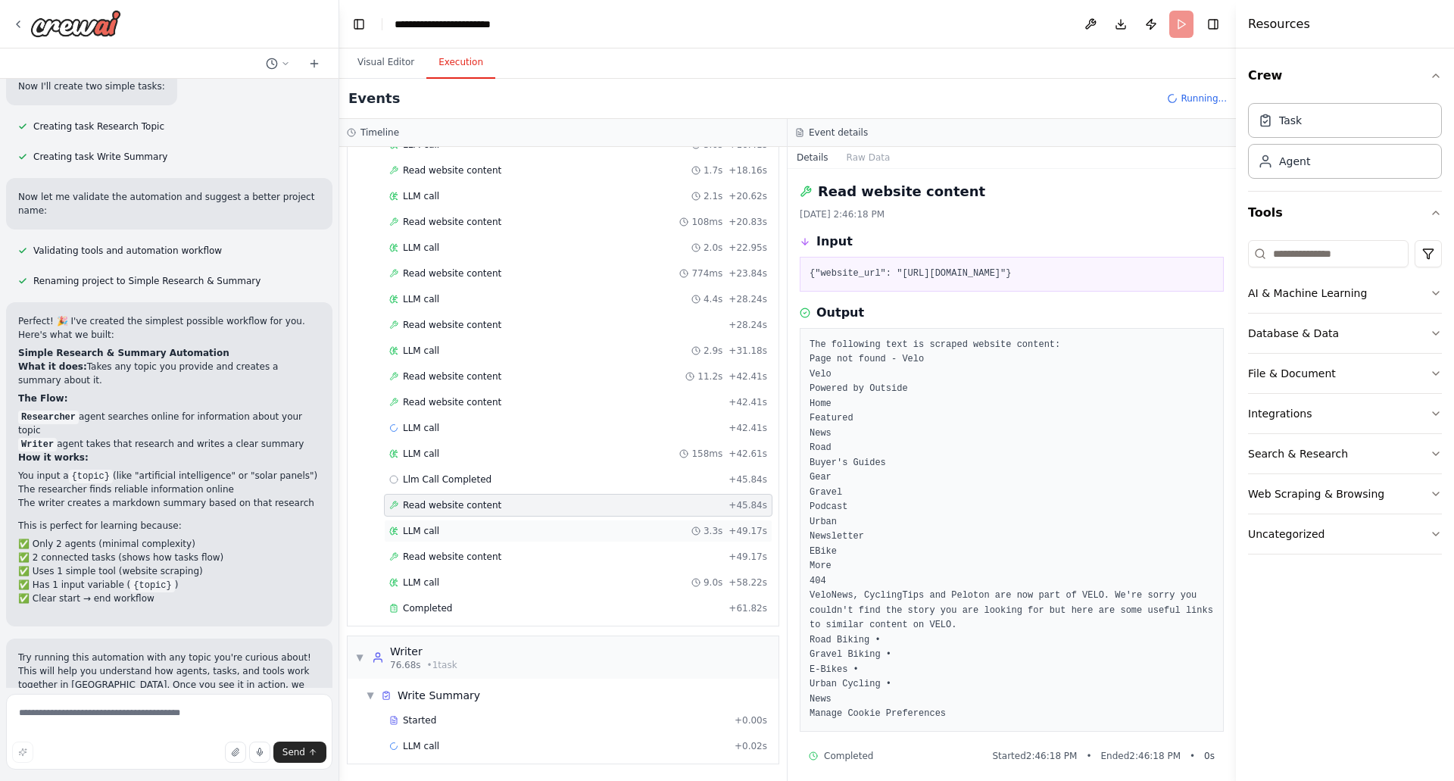
click at [420, 534] on span "LLM call" at bounding box center [421, 531] width 36 height 12
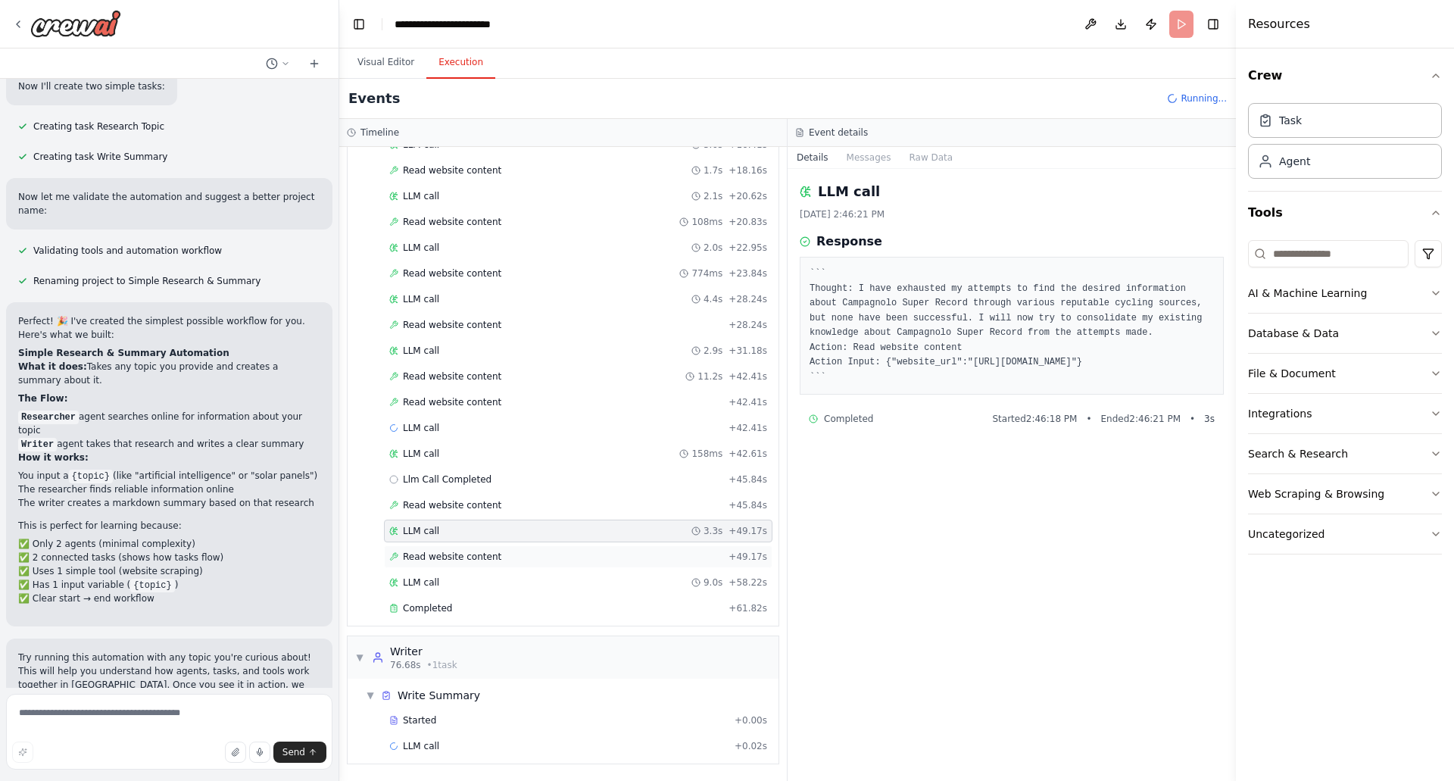
click at [443, 560] on span "Read website content" at bounding box center [452, 557] width 98 height 12
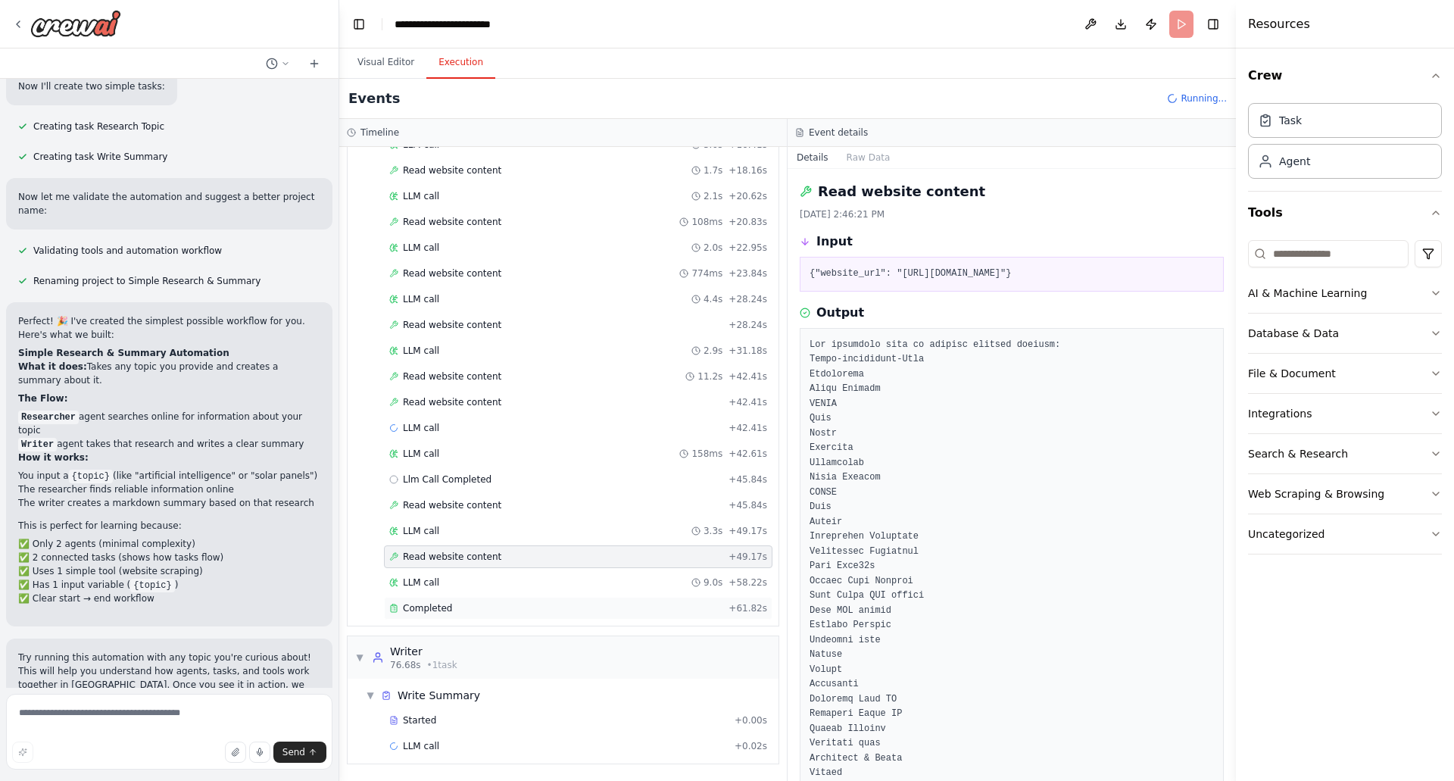
click at [422, 609] on span "Completed" at bounding box center [427, 608] width 49 height 12
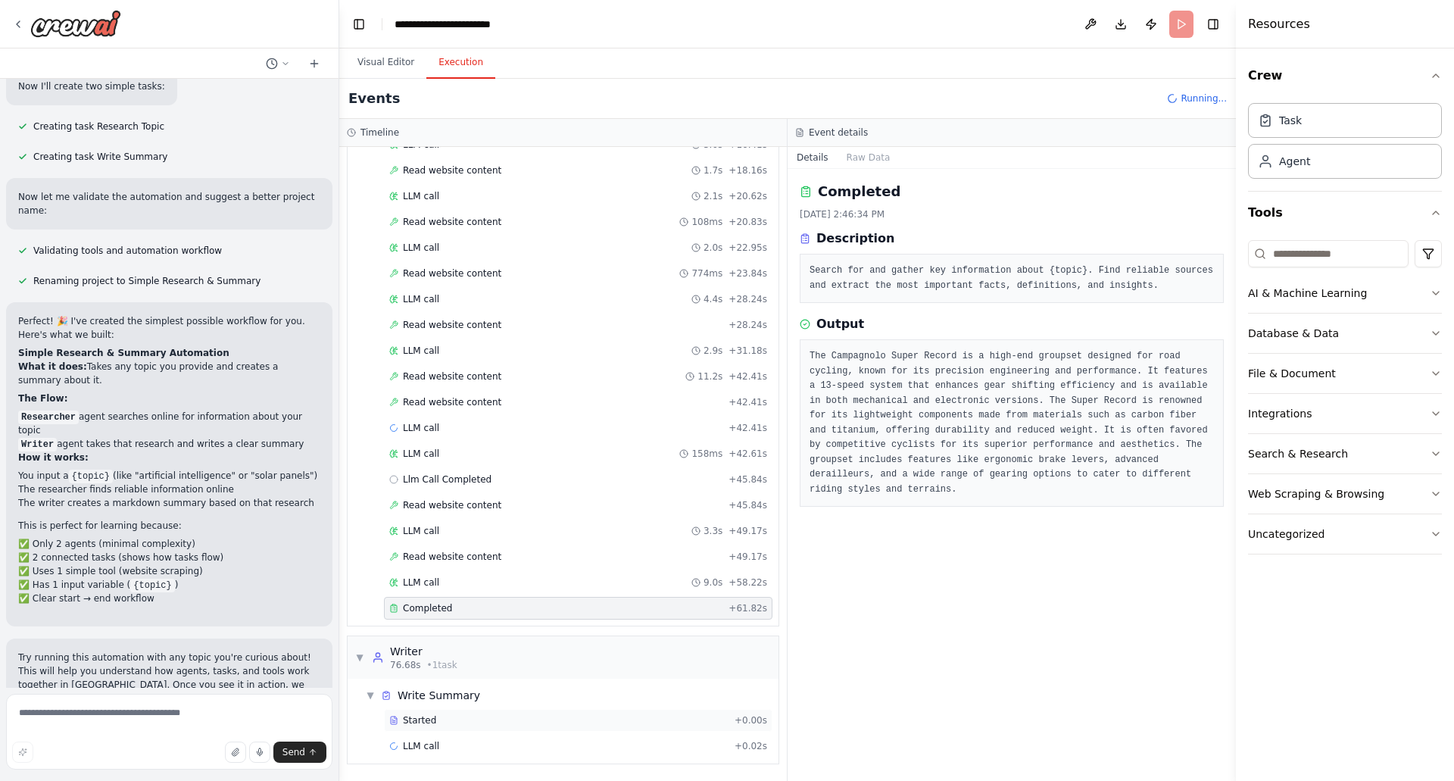
click at [417, 722] on span "Started" at bounding box center [419, 720] width 33 height 12
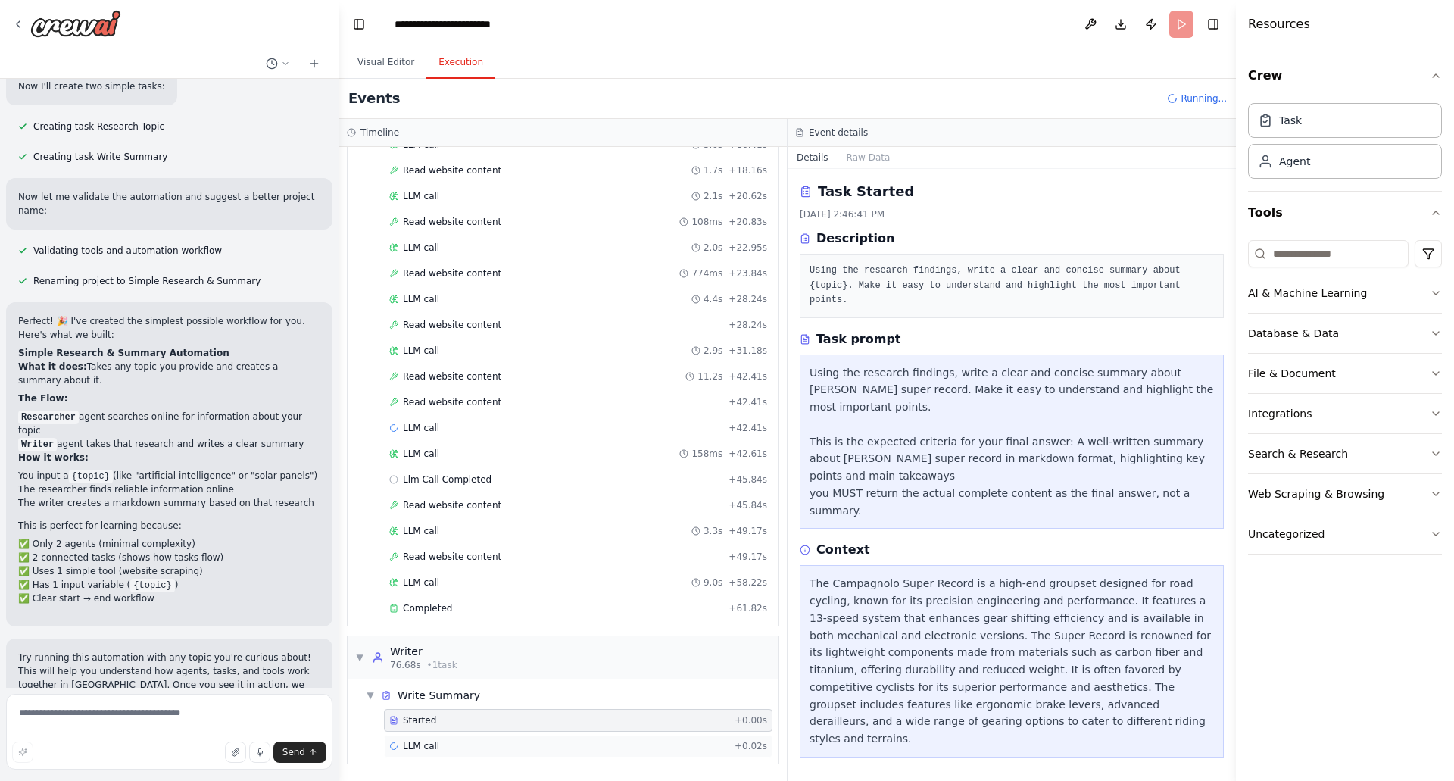
click at [417, 747] on span "LLM call" at bounding box center [421, 746] width 36 height 12
